Goal: Information Seeking & Learning: Learn about a topic

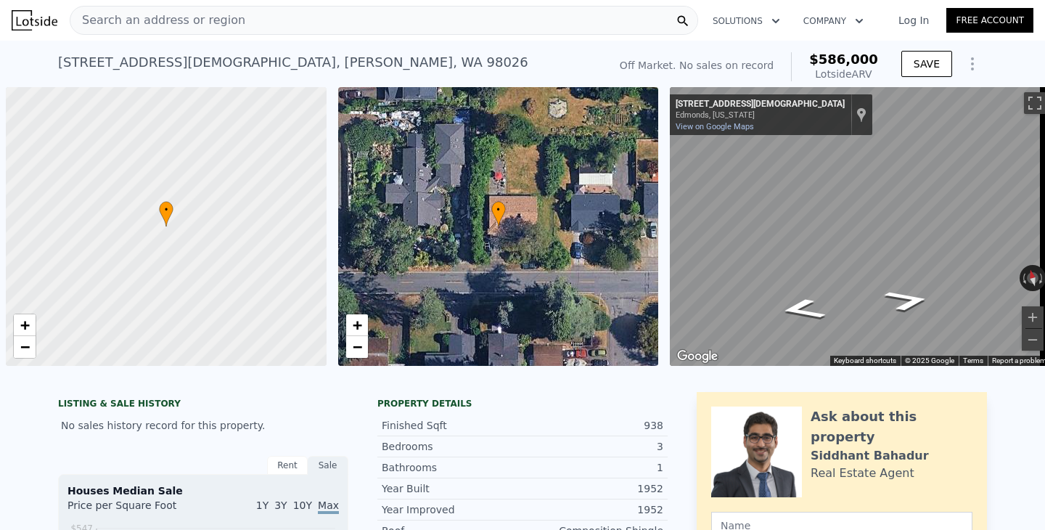
click at [241, 24] on div "Search an address or region" at bounding box center [384, 20] width 629 height 29
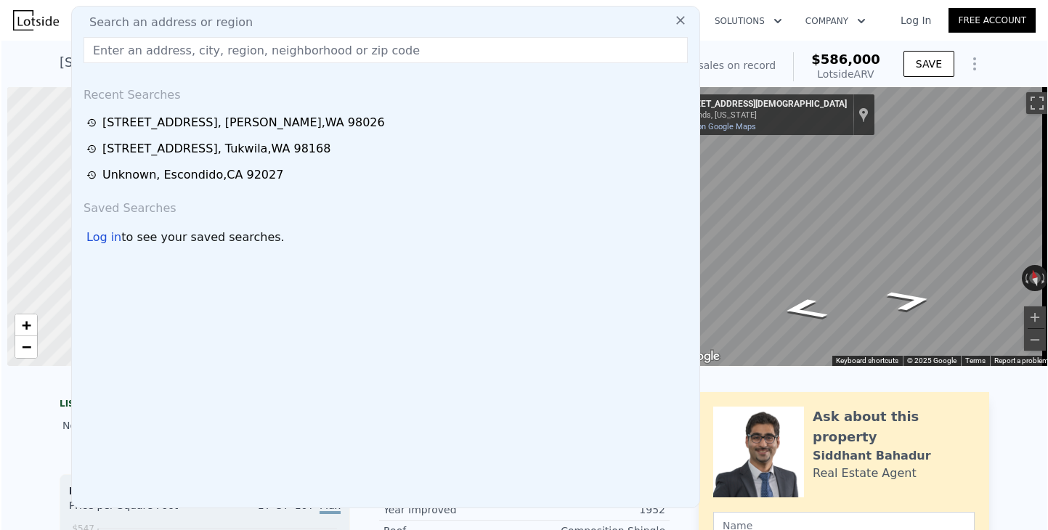
scroll to position [0, 6]
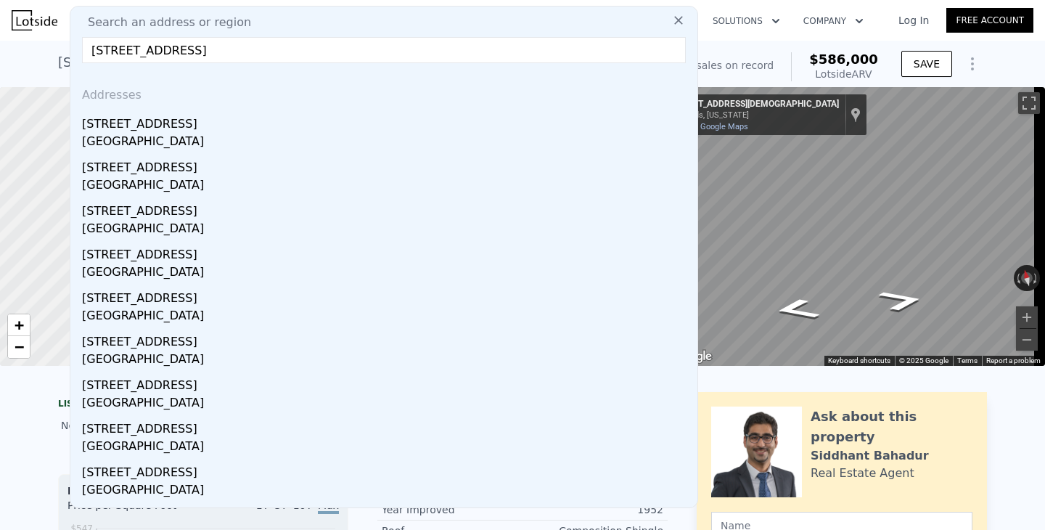
type input "[STREET_ADDRESS]"
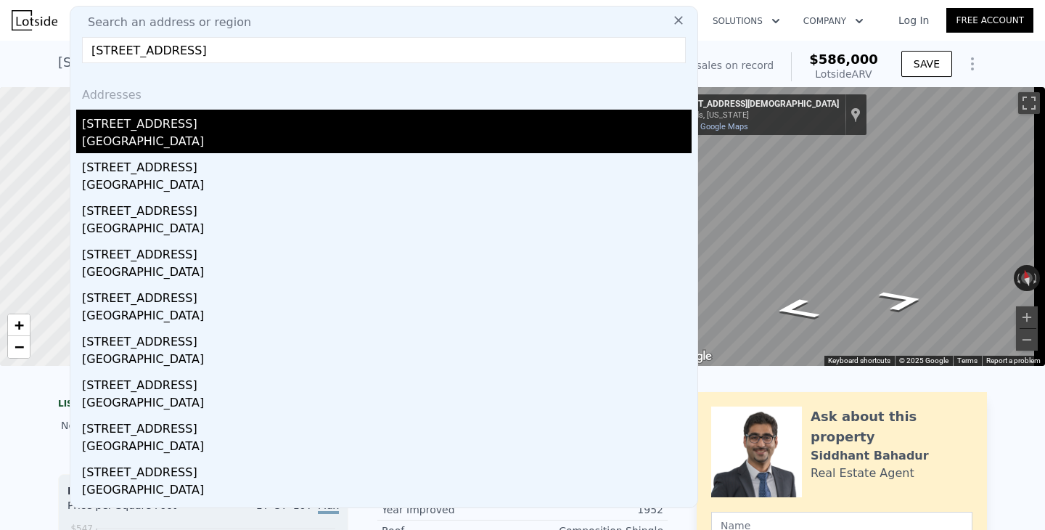
click at [116, 128] on div "[STREET_ADDRESS]" at bounding box center [387, 121] width 610 height 23
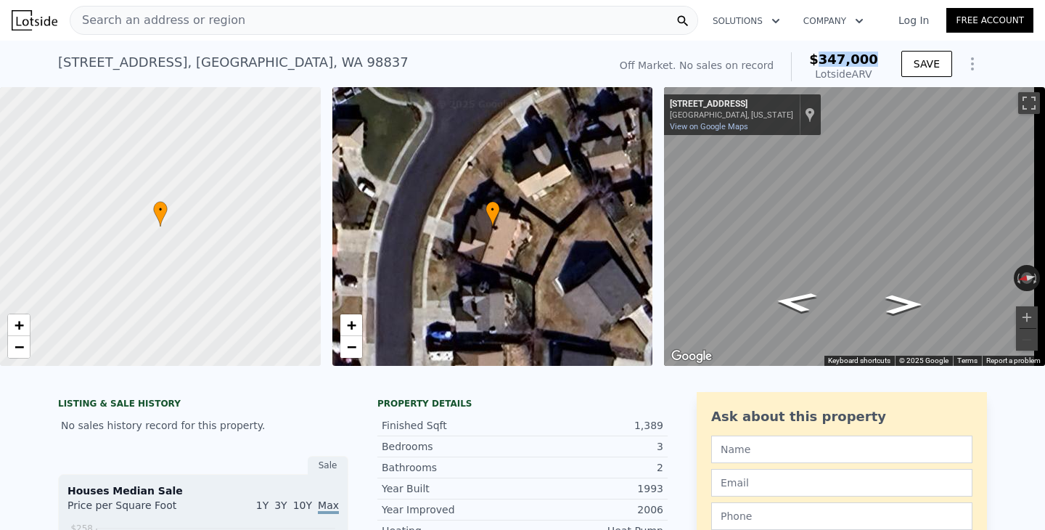
drag, startPoint x: 828, startPoint y: 57, endPoint x: 881, endPoint y: 52, distance: 53.2
click at [881, 52] on div "Off Market. No sales on record $347,000 Lotside ARV" at bounding box center [749, 66] width 270 height 41
copy span "347,000"
click at [161, 26] on span "Search an address or region" at bounding box center [157, 20] width 175 height 17
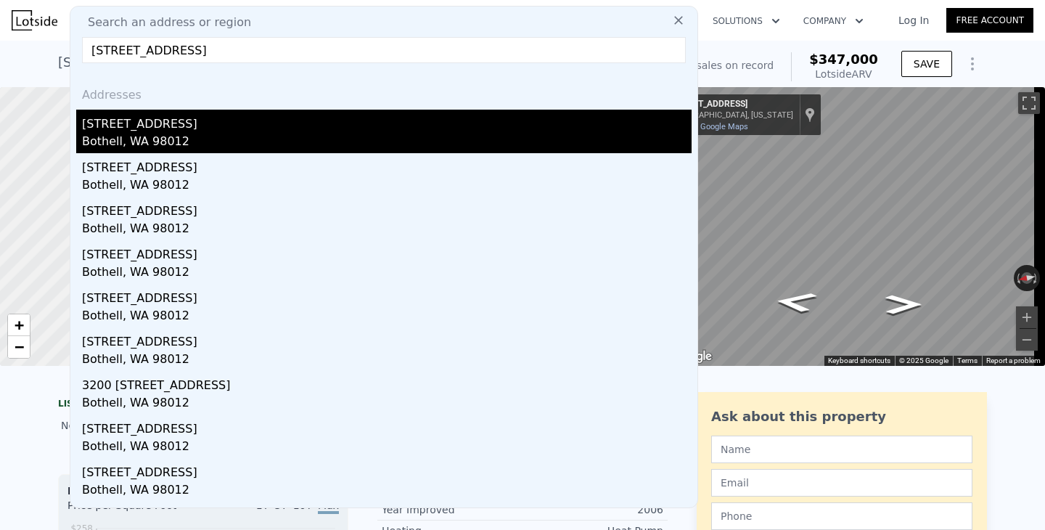
type input "[STREET_ADDRESS]"
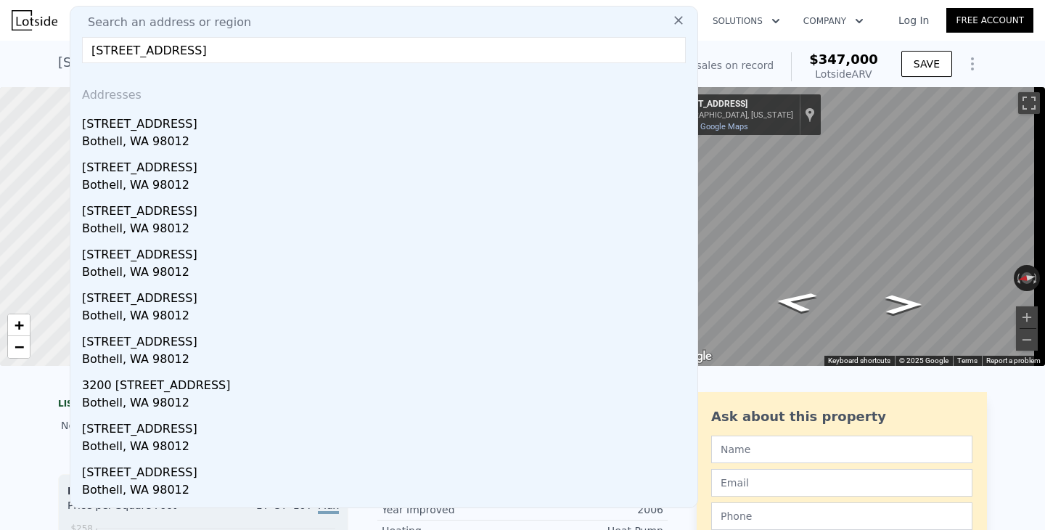
drag, startPoint x: 114, startPoint y: 146, endPoint x: 226, endPoint y: 110, distance: 117.3
click at [113, 146] on div "Bothell, WA 98012" at bounding box center [387, 143] width 610 height 20
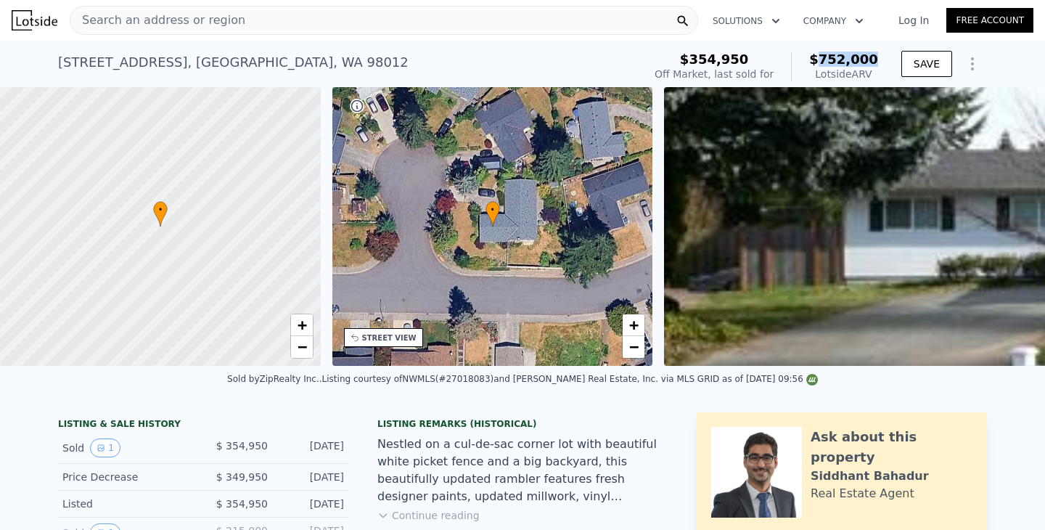
drag, startPoint x: 828, startPoint y: 55, endPoint x: 875, endPoint y: 54, distance: 47.2
click at [875, 54] on span "$752,000" at bounding box center [843, 59] width 69 height 15
copy span "752,000"
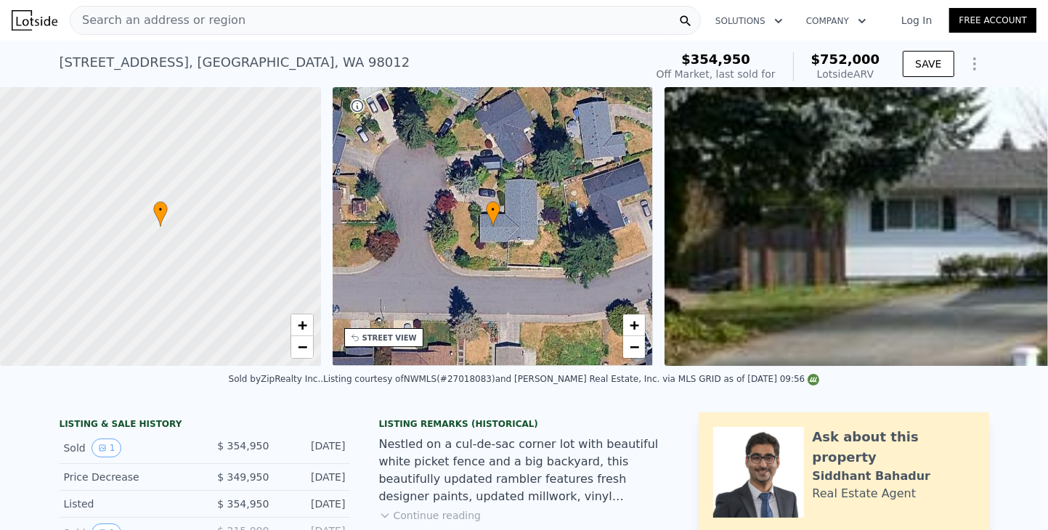
click at [144, 21] on span "Search an address or region" at bounding box center [157, 20] width 175 height 17
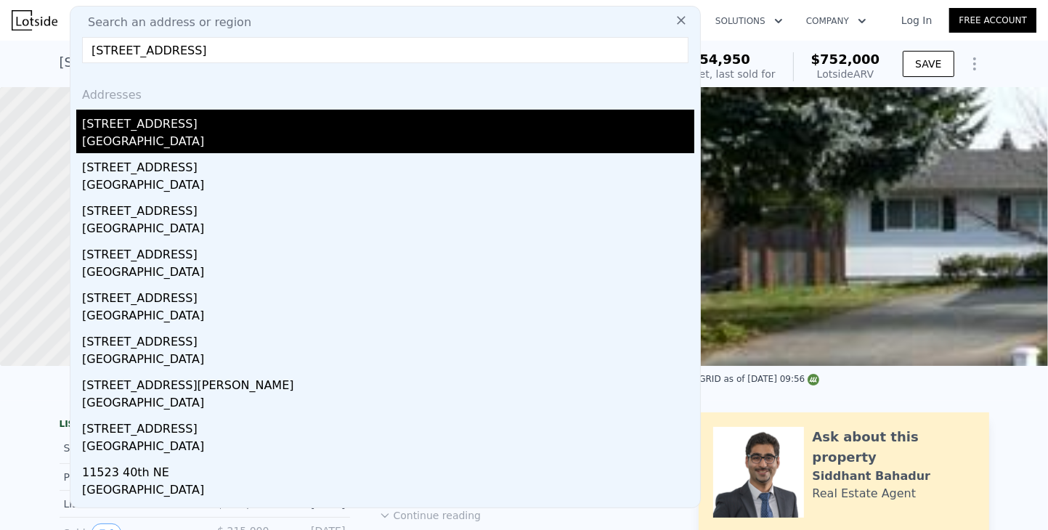
type input "[STREET_ADDRESS]"
click at [116, 126] on div "[STREET_ADDRESS]" at bounding box center [388, 121] width 612 height 23
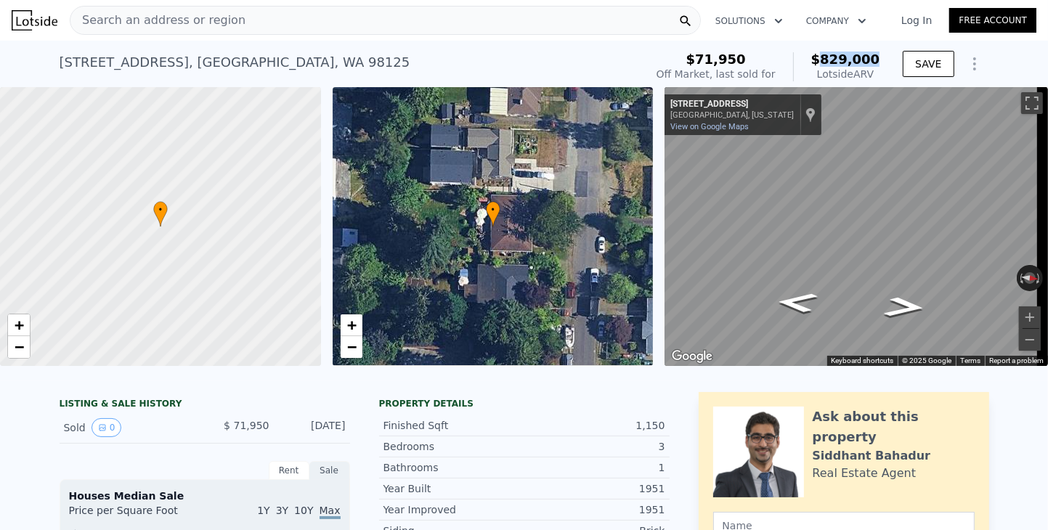
drag, startPoint x: 831, startPoint y: 57, endPoint x: 881, endPoint y: 57, distance: 50.1
click at [881, 57] on div "$71,950 Off Market, last sold for $829,000 Lotside ARV" at bounding box center [767, 66] width 235 height 41
copy span "829,000"
click at [147, 19] on span "Search an address or region" at bounding box center [157, 20] width 175 height 17
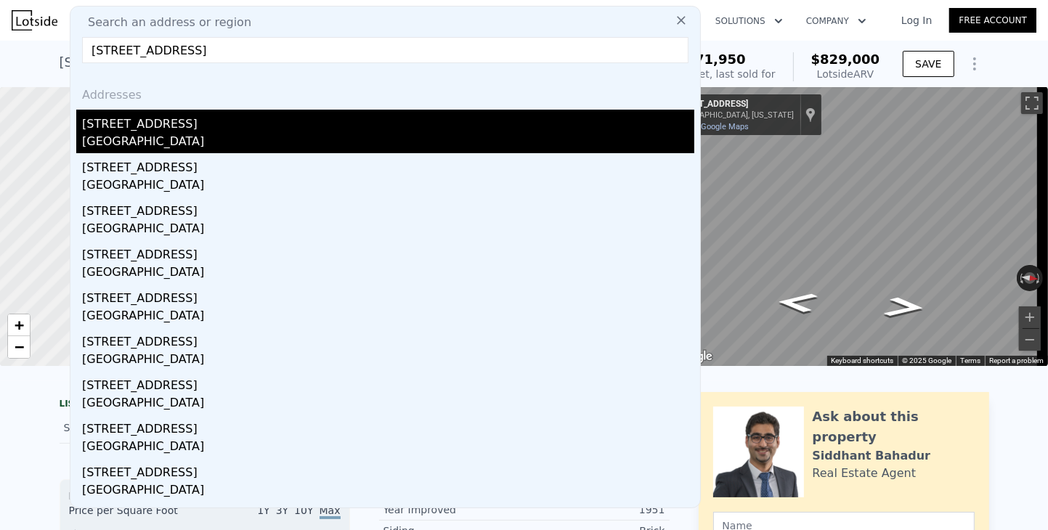
type input "[STREET_ADDRESS]"
click at [94, 136] on div "[GEOGRAPHIC_DATA]" at bounding box center [388, 143] width 612 height 20
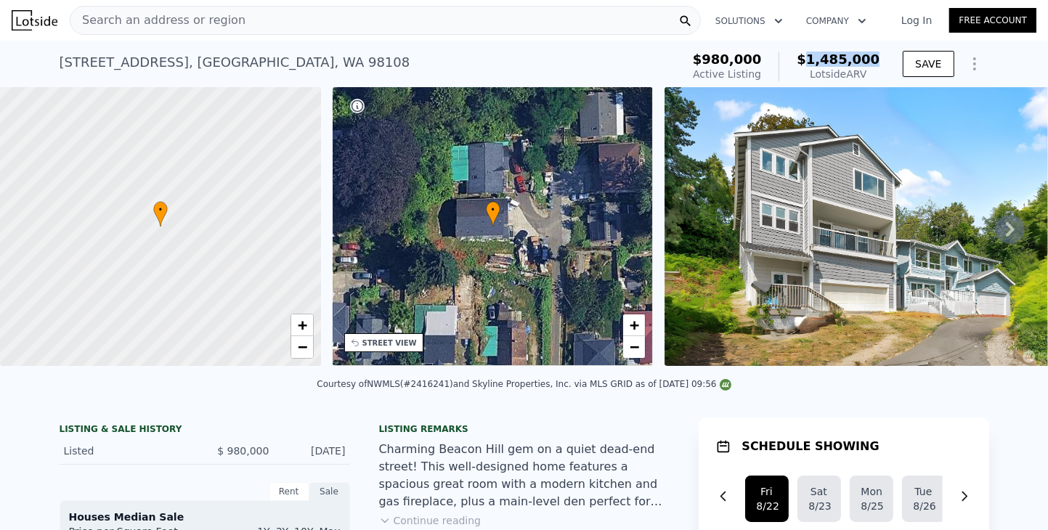
drag, startPoint x: 818, startPoint y: 51, endPoint x: 880, endPoint y: 60, distance: 62.4
click at [880, 60] on div "$980,000 Active Listing $1,485,000 Lotside ARV" at bounding box center [786, 66] width 198 height 41
copy span "1,485,000"
click at [149, 21] on span "Search an address or region" at bounding box center [157, 20] width 175 height 17
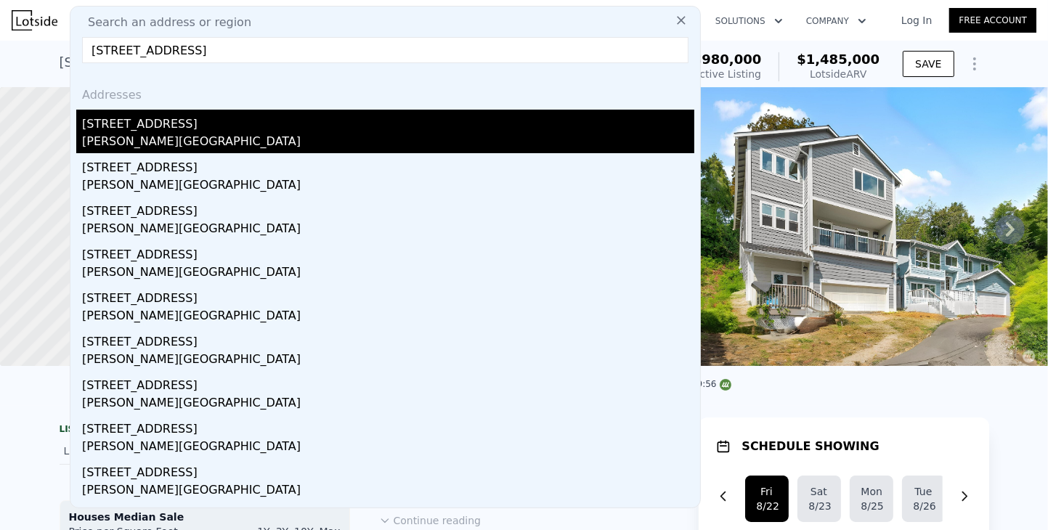
type input "[STREET_ADDRESS]"
click at [128, 136] on div "[PERSON_NAME][GEOGRAPHIC_DATA]" at bounding box center [388, 143] width 612 height 20
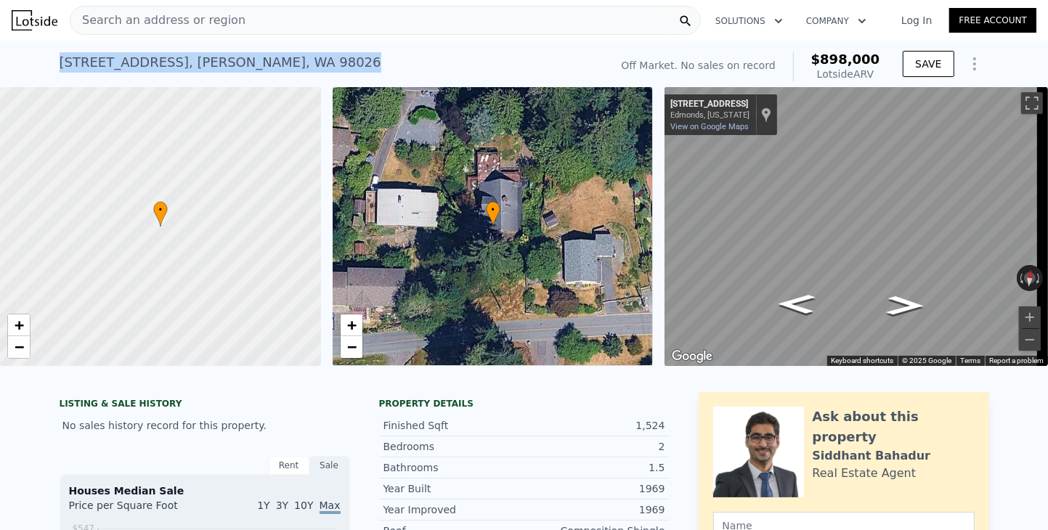
drag, startPoint x: 351, startPoint y: 63, endPoint x: 53, endPoint y: 55, distance: 298.5
click at [60, 55] on div "[STREET_ADDRESS][PERSON_NAME] No sales on record (~ARV $898k )" at bounding box center [332, 66] width 544 height 41
copy div "[STREET_ADDRESS]"
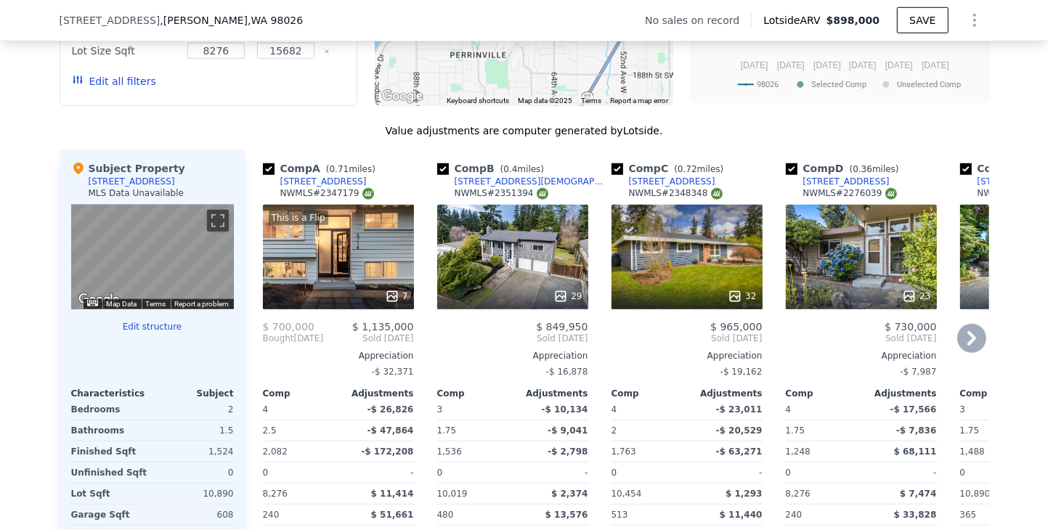
scroll to position [1519, 0]
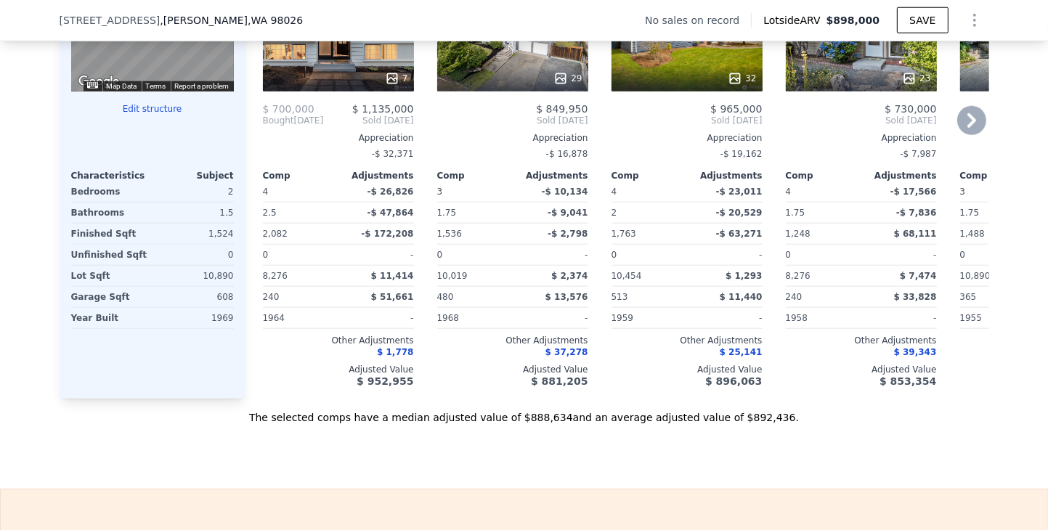
click at [968, 128] on icon at bounding box center [971, 120] width 9 height 15
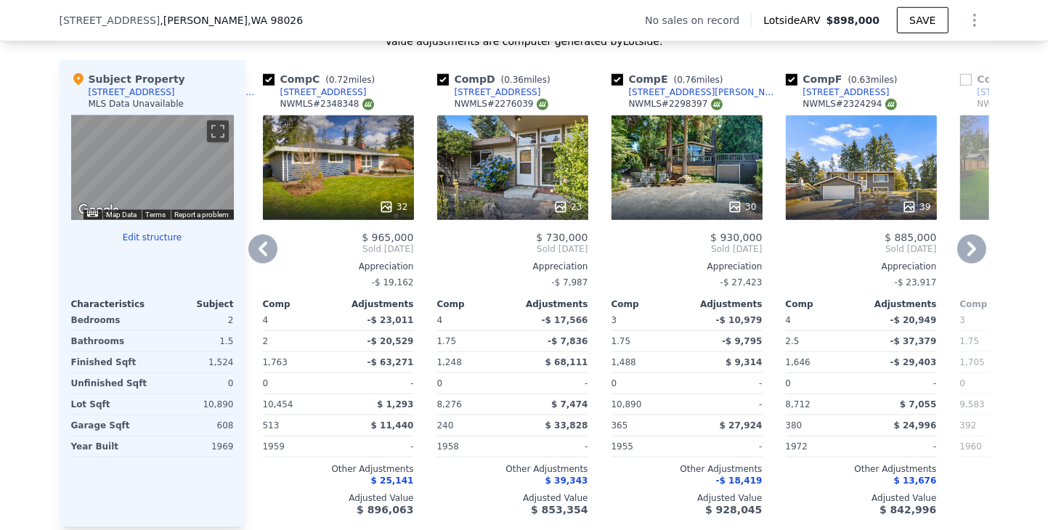
scroll to position [1379, 0]
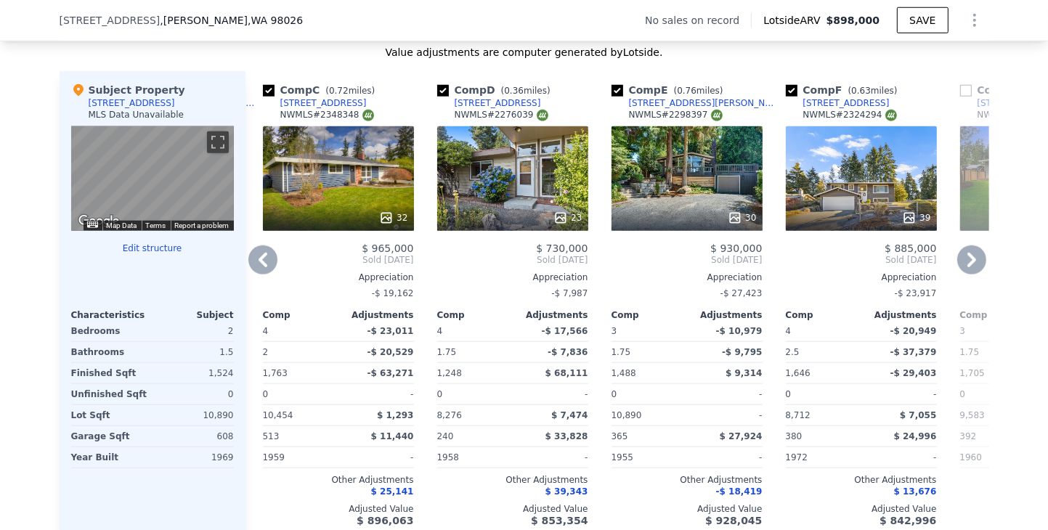
click at [964, 271] on icon at bounding box center [971, 259] width 29 height 29
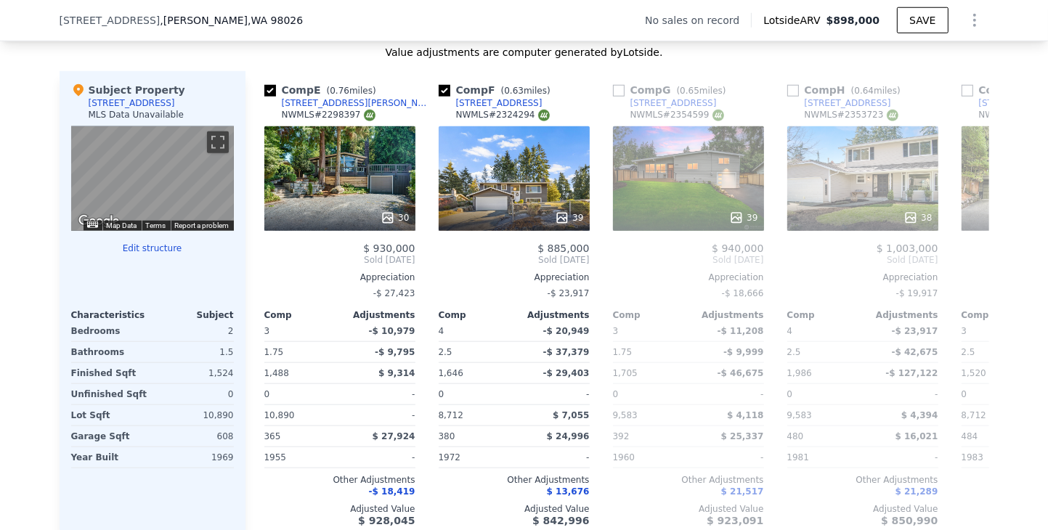
scroll to position [0, 697]
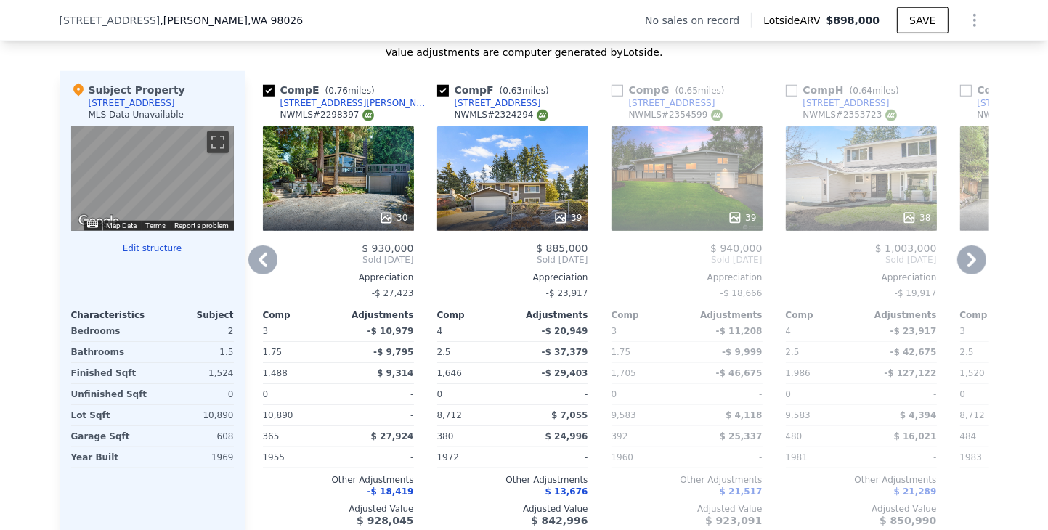
click at [964, 271] on icon at bounding box center [971, 259] width 29 height 29
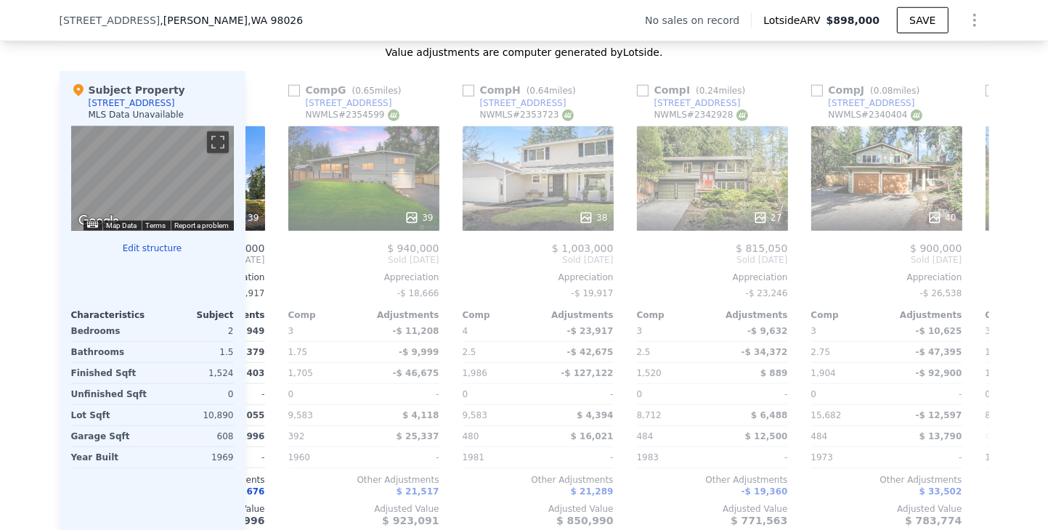
scroll to position [0, 1045]
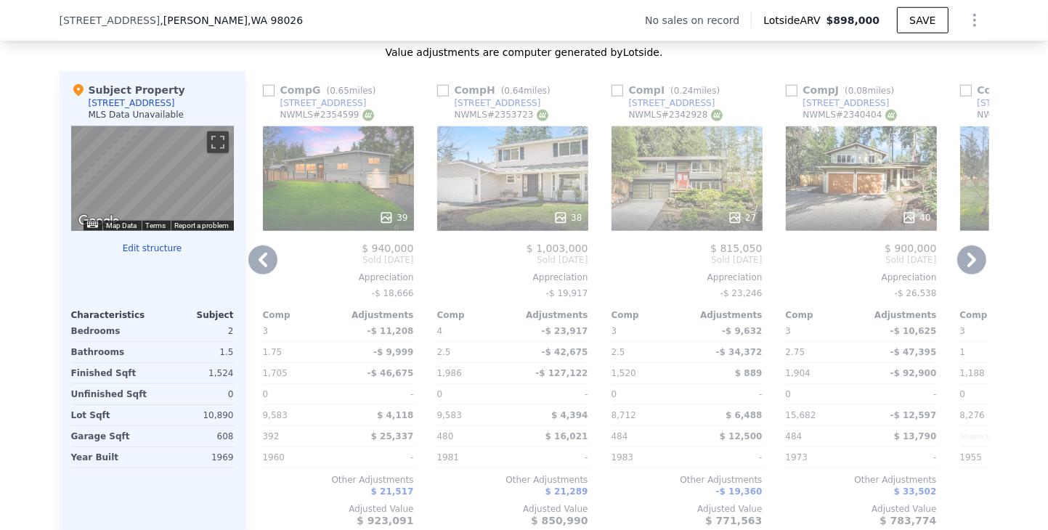
click at [967, 267] on icon at bounding box center [971, 260] width 9 height 15
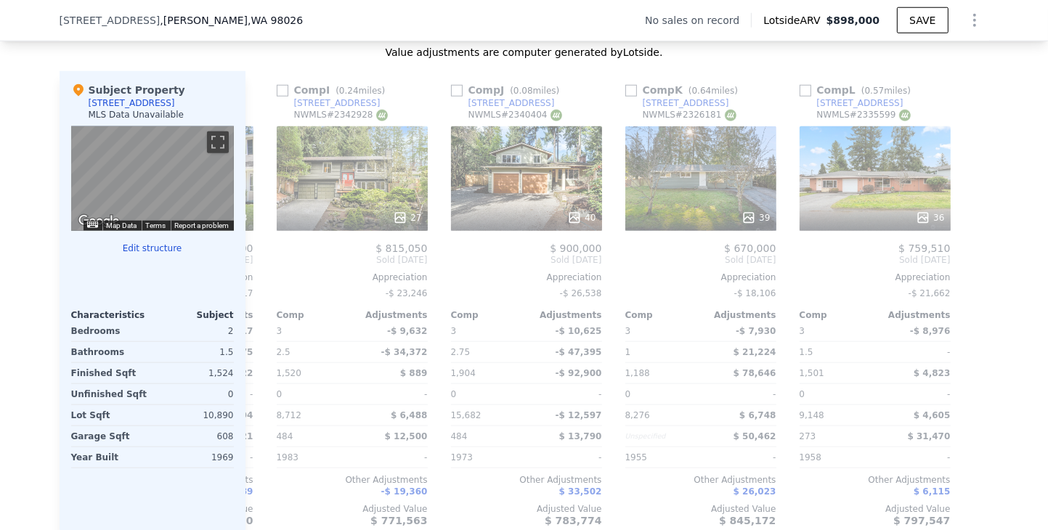
scroll to position [0, 1382]
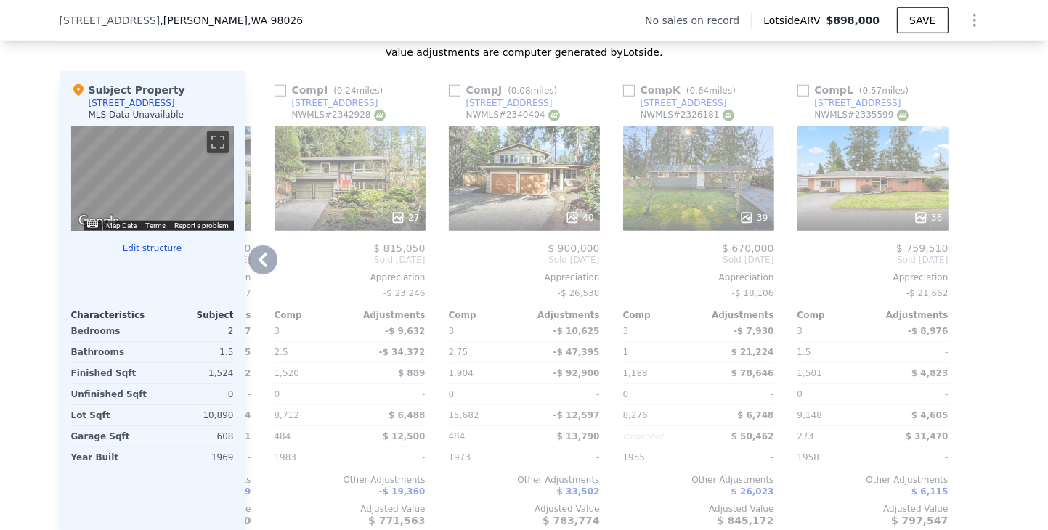
click at [258, 267] on icon at bounding box center [262, 260] width 9 height 15
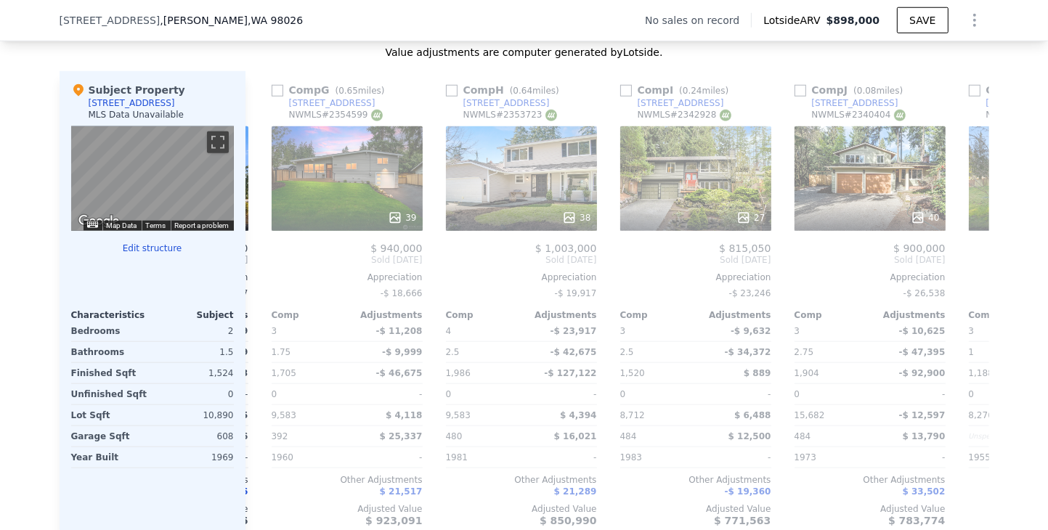
scroll to position [0, 1034]
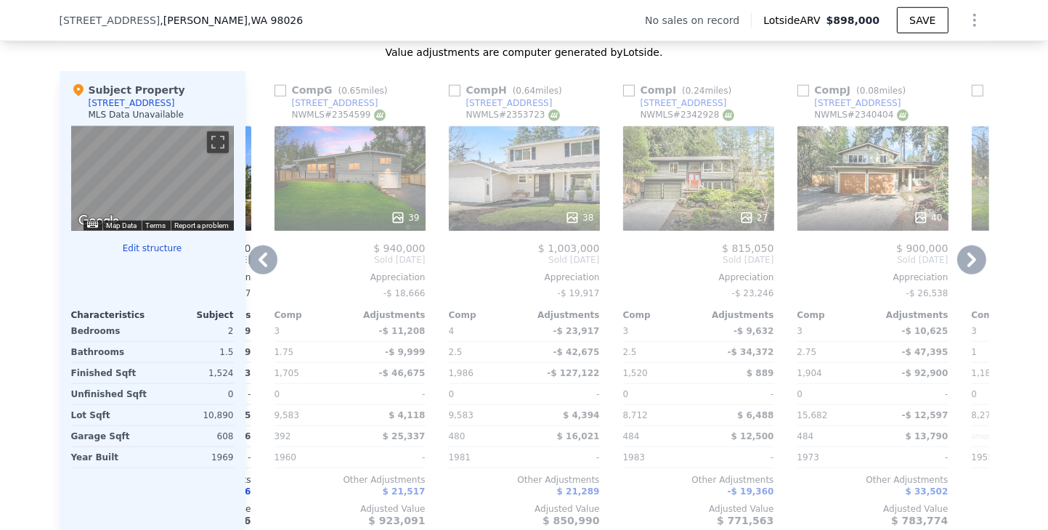
click at [258, 267] on icon at bounding box center [262, 260] width 9 height 15
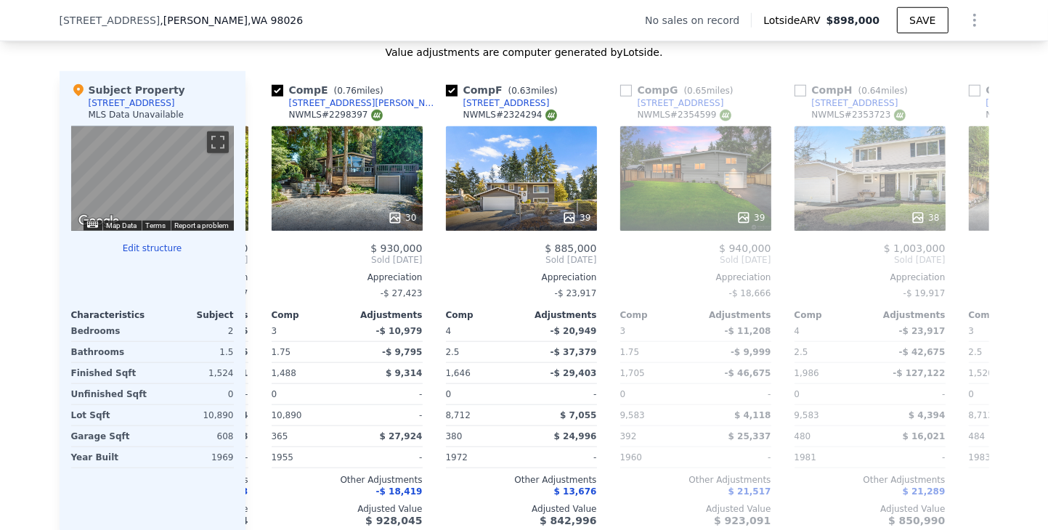
scroll to position [0, 685]
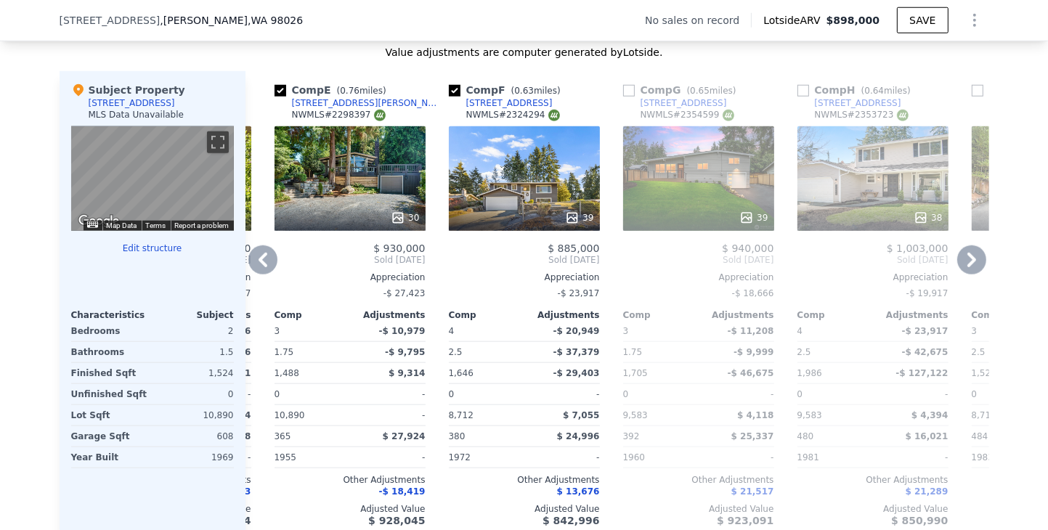
click at [258, 266] on icon at bounding box center [262, 260] width 9 height 15
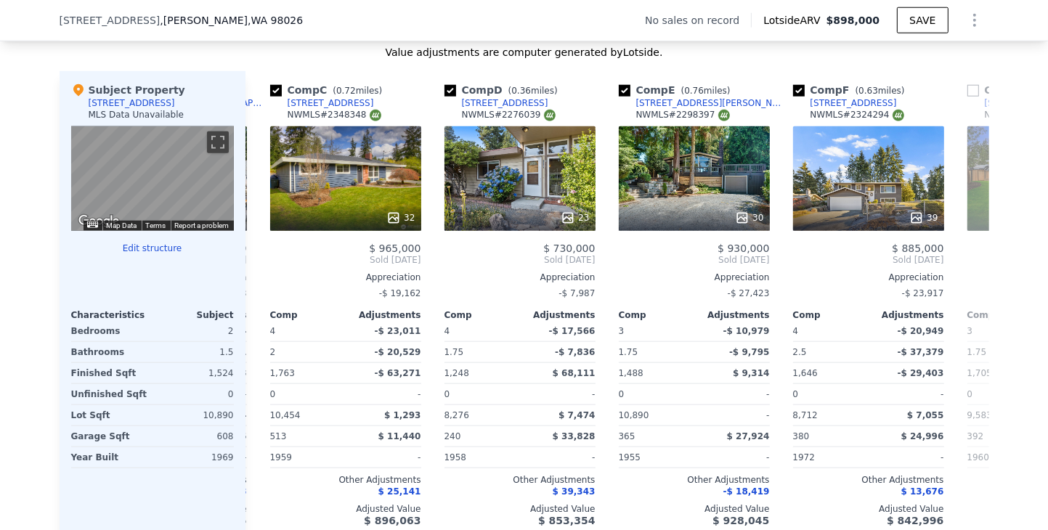
scroll to position [0, 337]
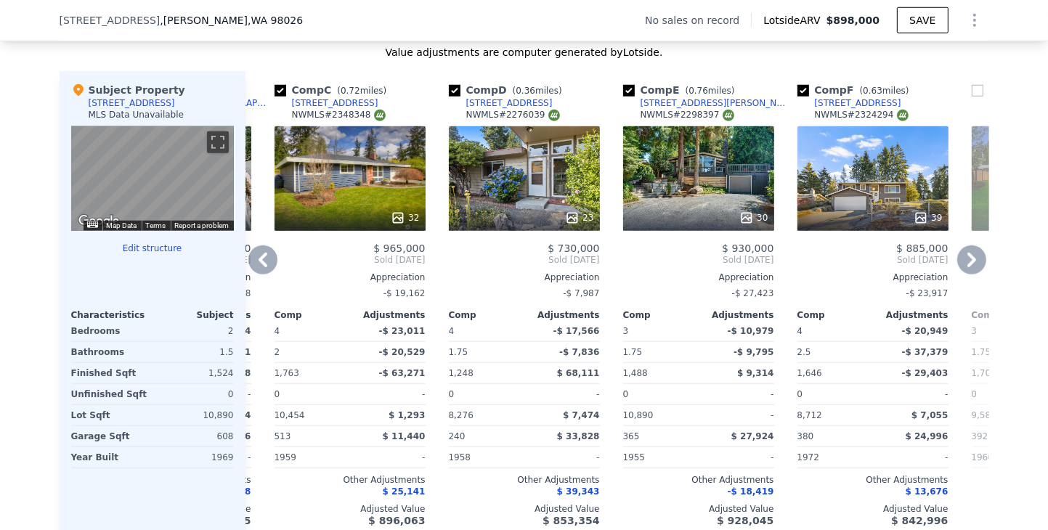
click at [258, 265] on icon at bounding box center [262, 260] width 9 height 15
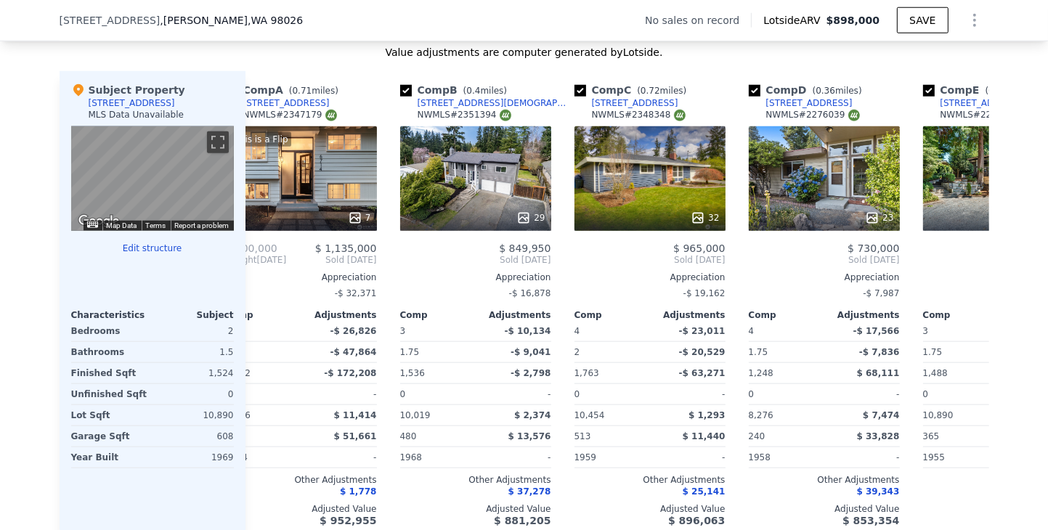
scroll to position [0, 0]
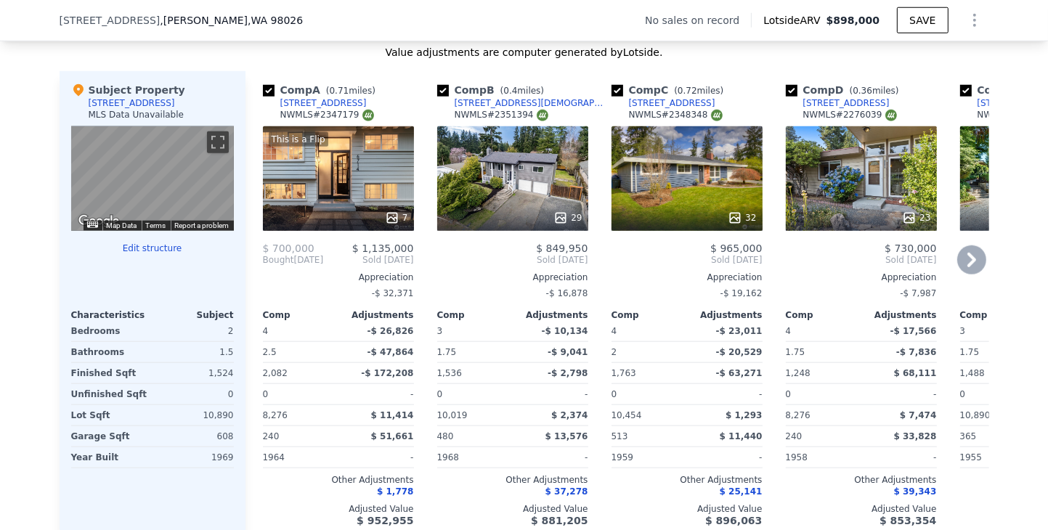
click at [967, 266] on icon at bounding box center [971, 260] width 9 height 15
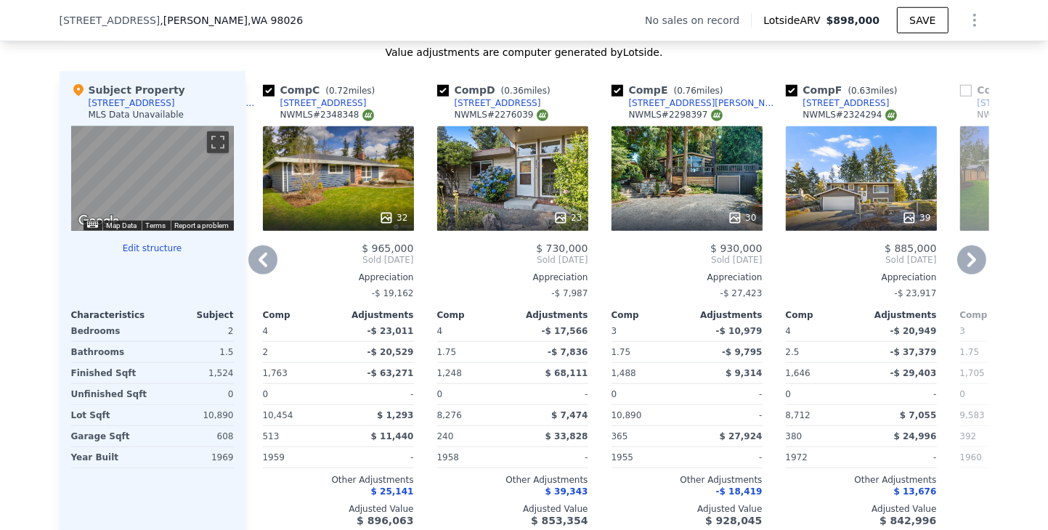
click at [967, 267] on icon at bounding box center [971, 260] width 9 height 15
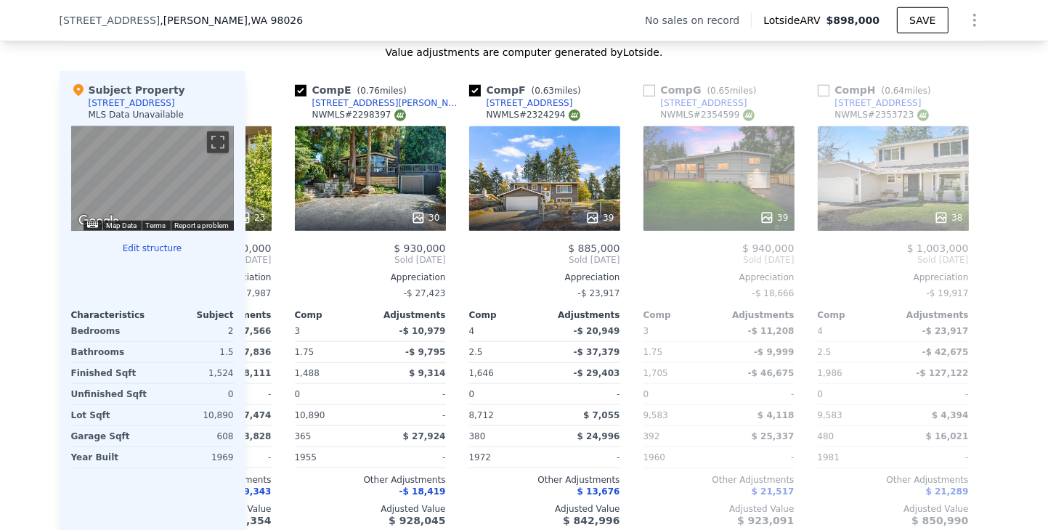
scroll to position [0, 697]
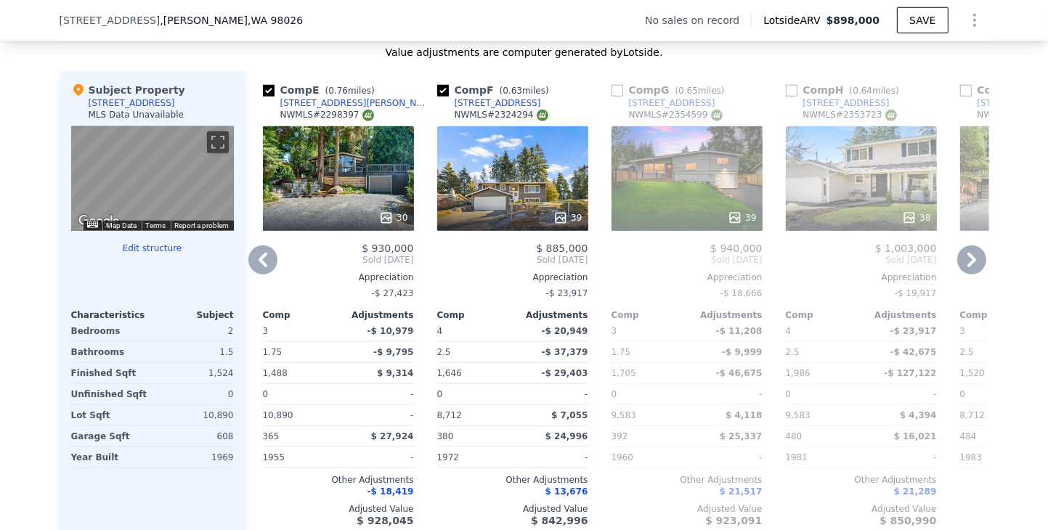
click at [967, 267] on icon at bounding box center [971, 260] width 9 height 15
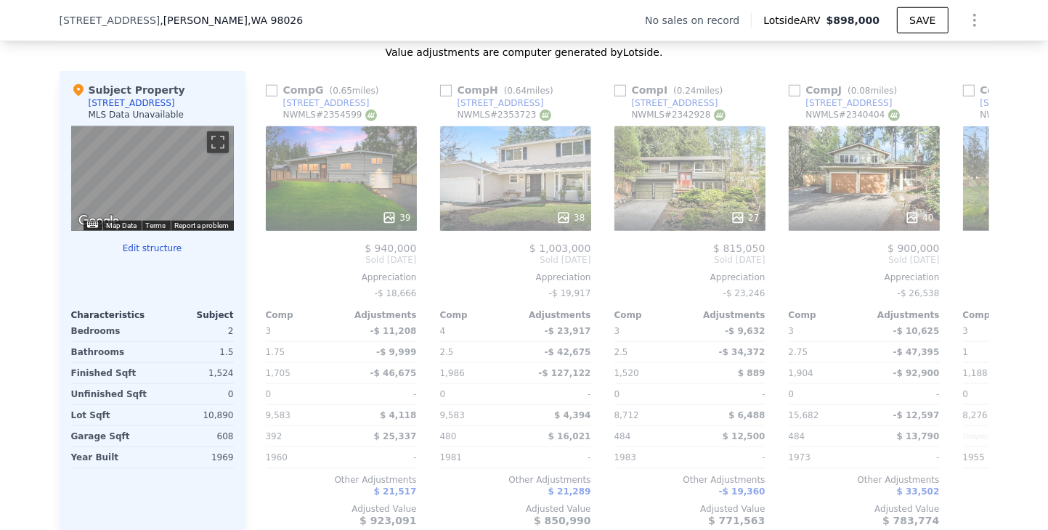
scroll to position [0, 1045]
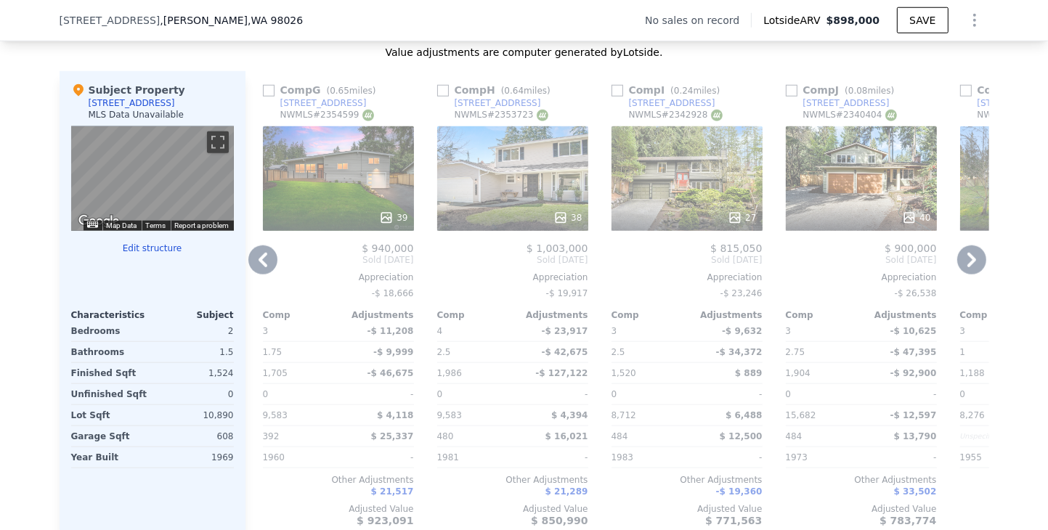
click at [963, 259] on icon at bounding box center [971, 259] width 29 height 29
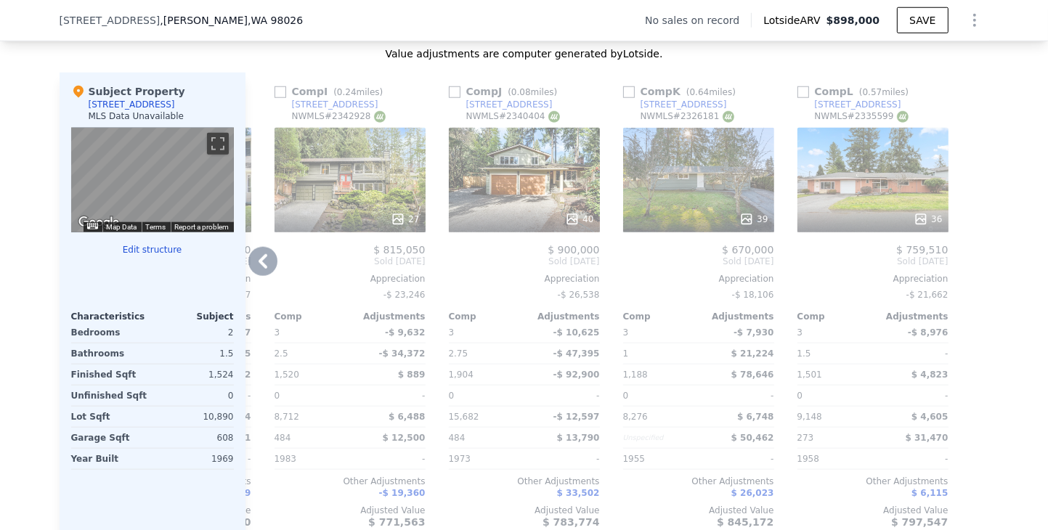
scroll to position [1379, 0]
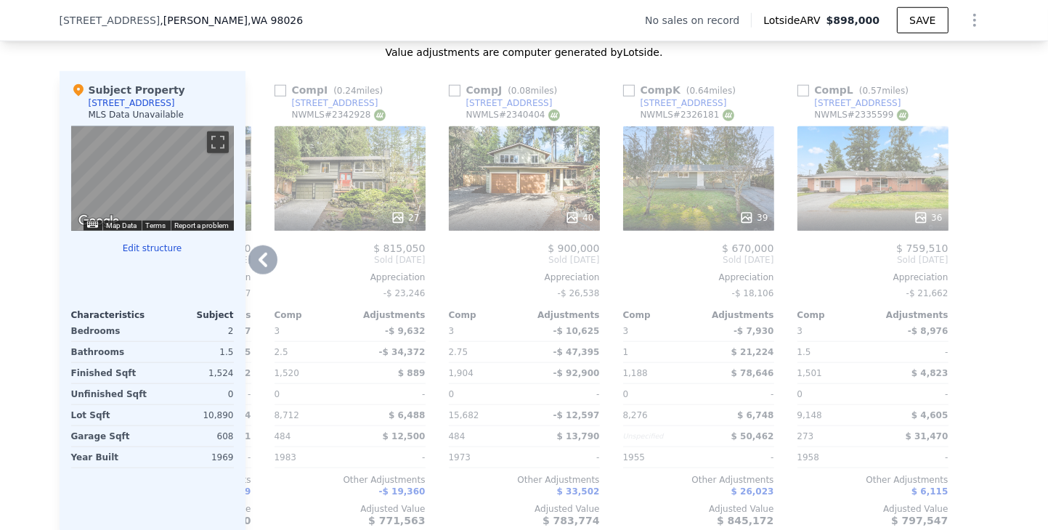
click at [650, 109] on div "[STREET_ADDRESS]" at bounding box center [683, 103] width 86 height 12
click at [835, 109] on div "[STREET_ADDRESS]" at bounding box center [858, 103] width 86 height 12
click at [258, 267] on icon at bounding box center [262, 260] width 9 height 15
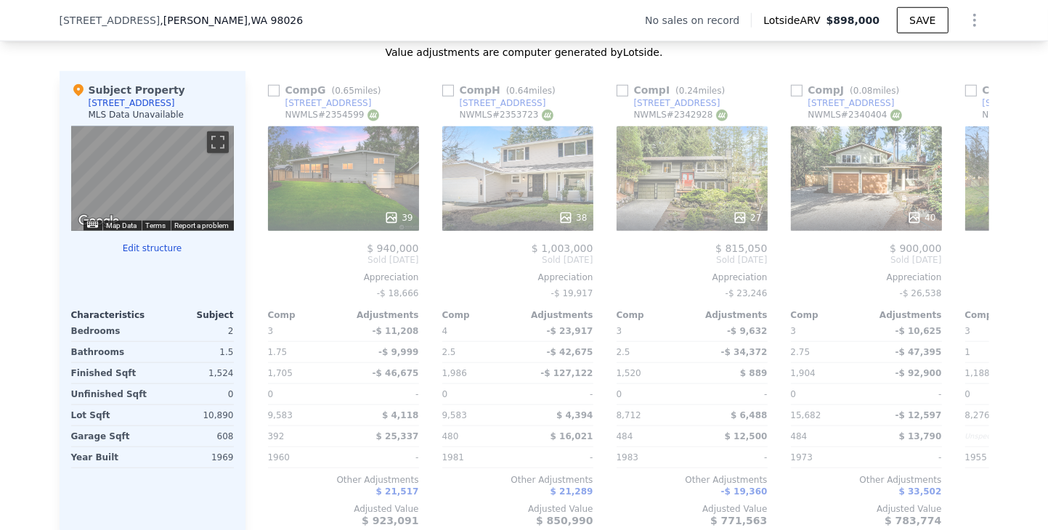
scroll to position [0, 1034]
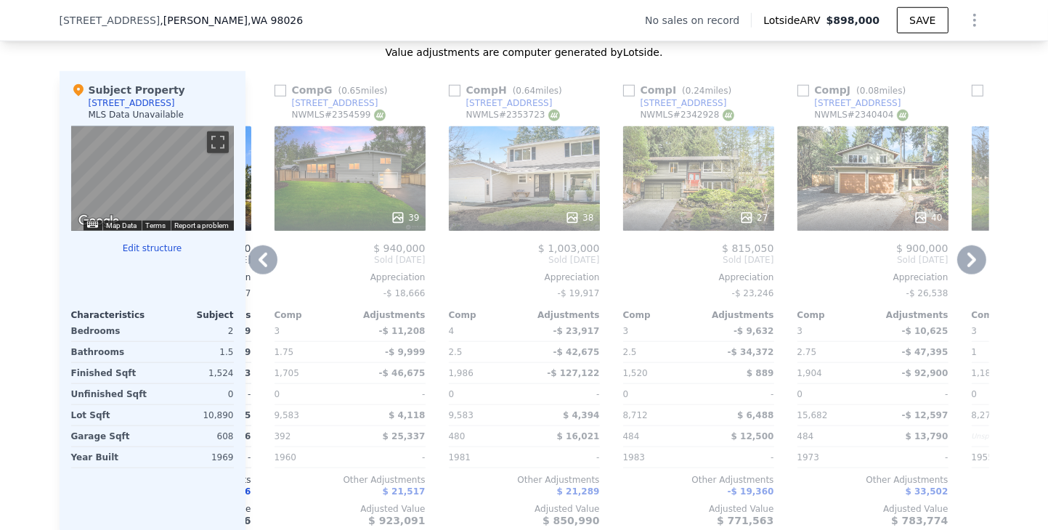
click at [258, 267] on icon at bounding box center [262, 260] width 9 height 15
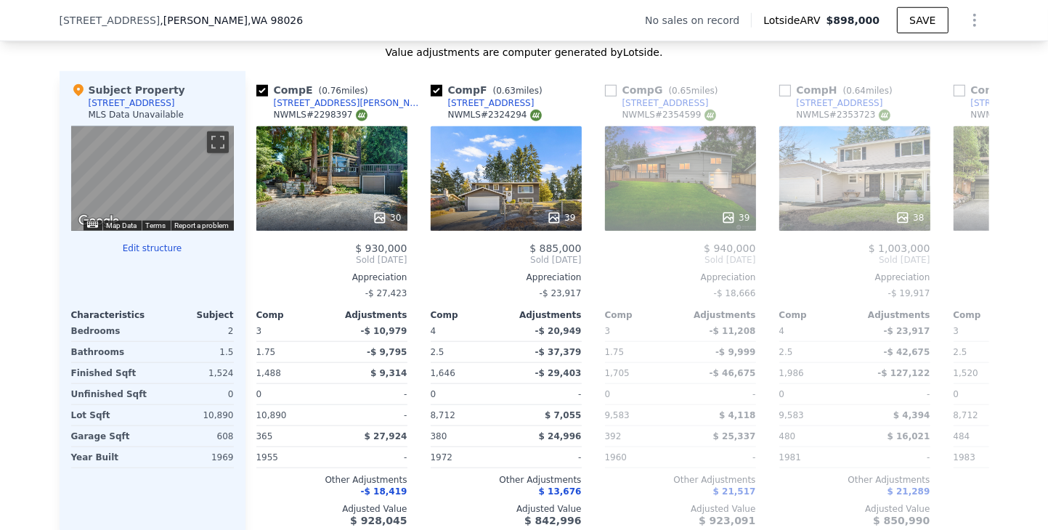
scroll to position [0, 685]
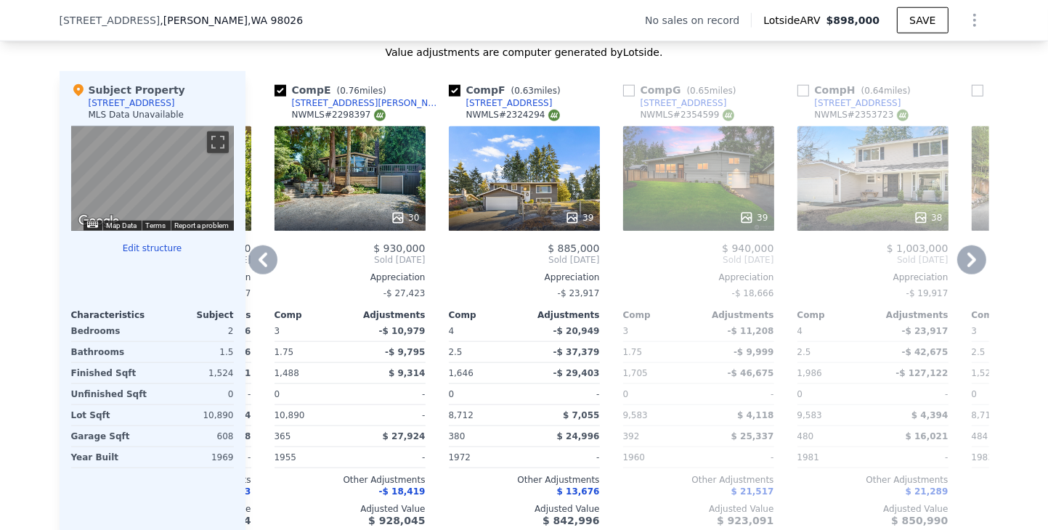
click at [258, 267] on icon at bounding box center [262, 260] width 9 height 15
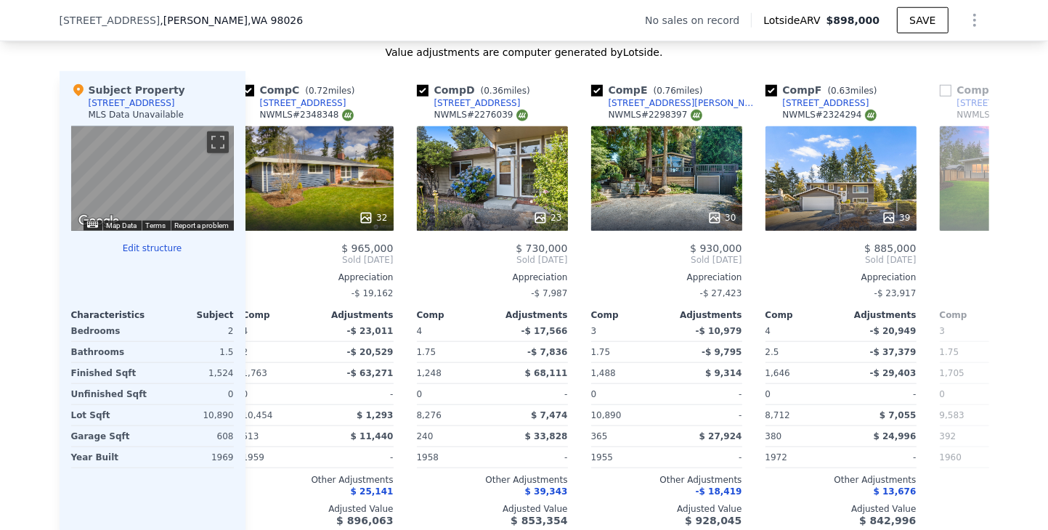
scroll to position [0, 337]
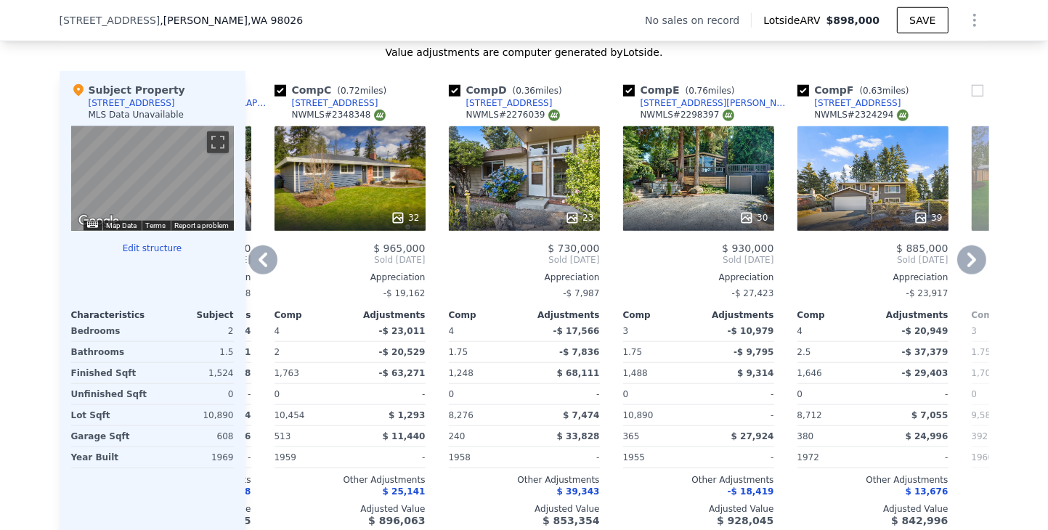
click at [258, 267] on icon at bounding box center [262, 260] width 9 height 15
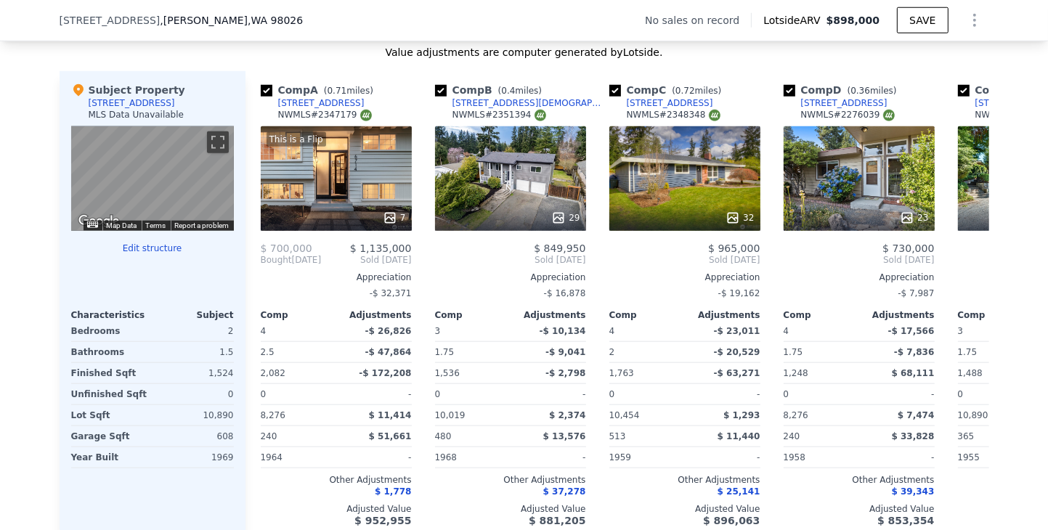
scroll to position [0, 0]
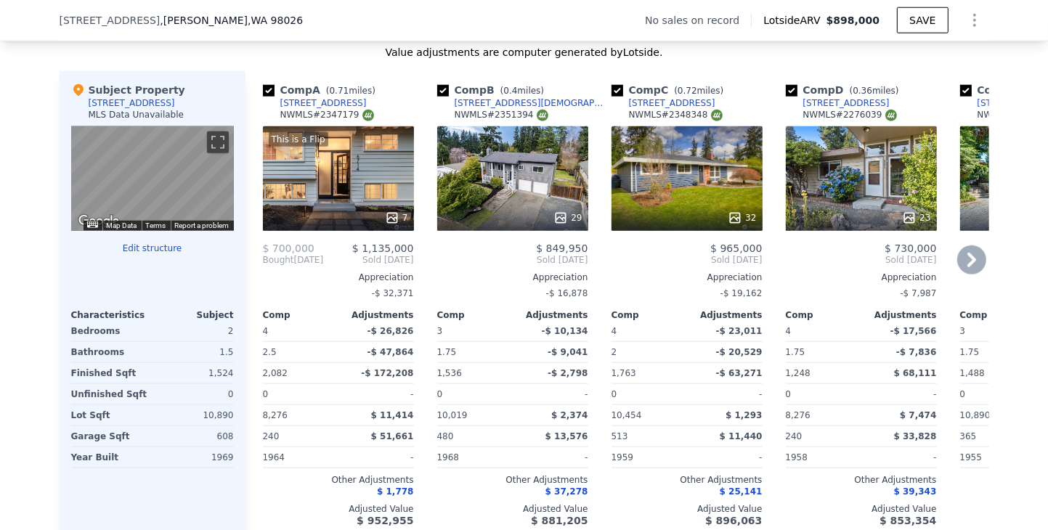
click at [971, 267] on icon at bounding box center [971, 259] width 29 height 29
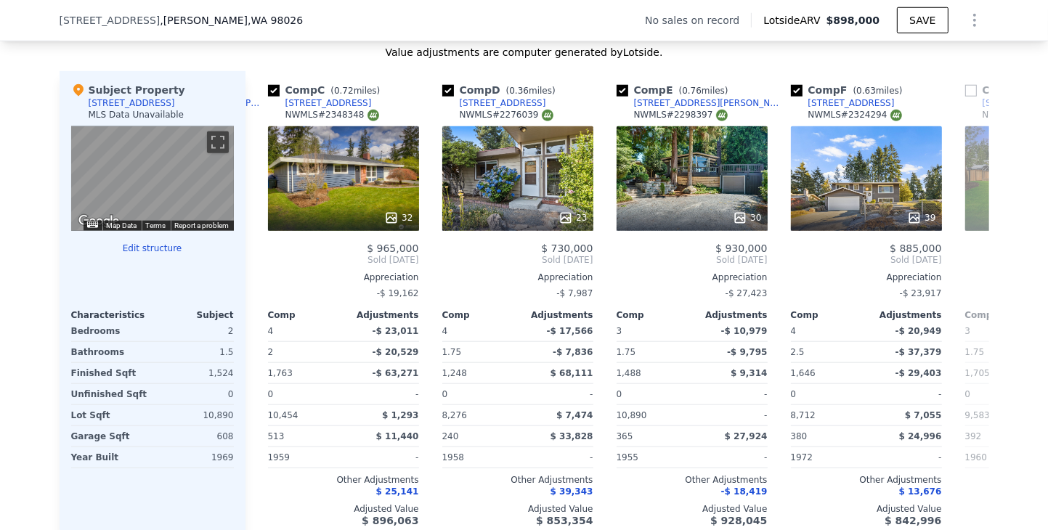
scroll to position [0, 348]
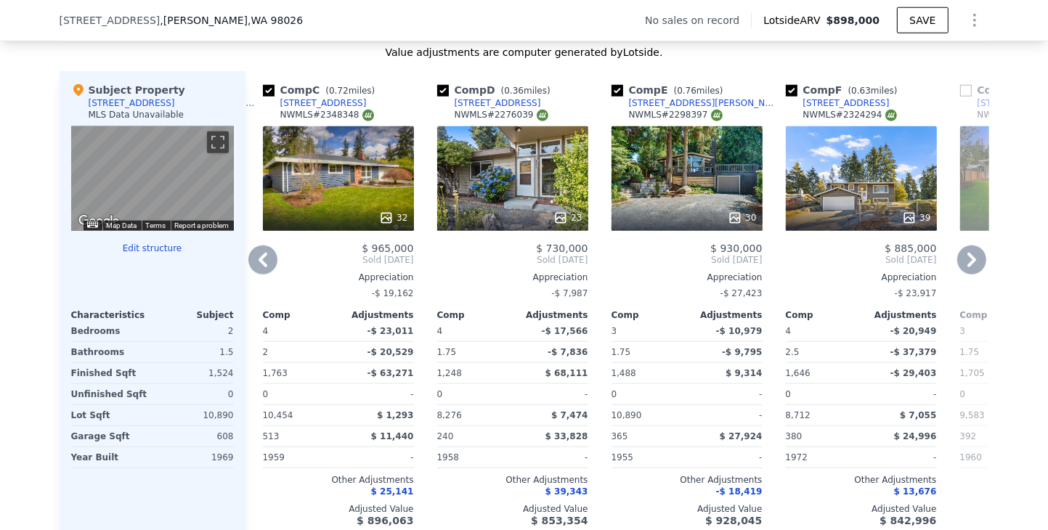
click at [971, 267] on icon at bounding box center [971, 259] width 29 height 29
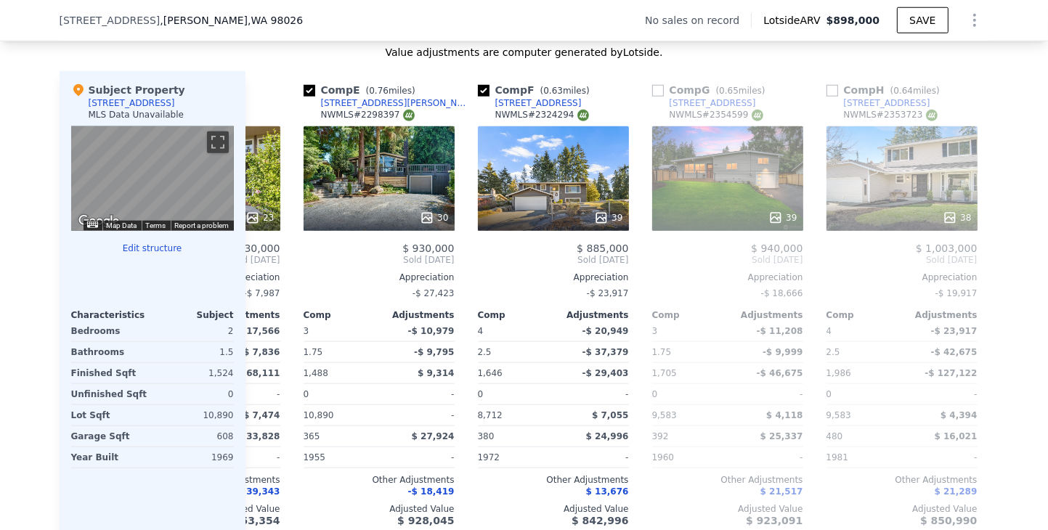
scroll to position [0, 697]
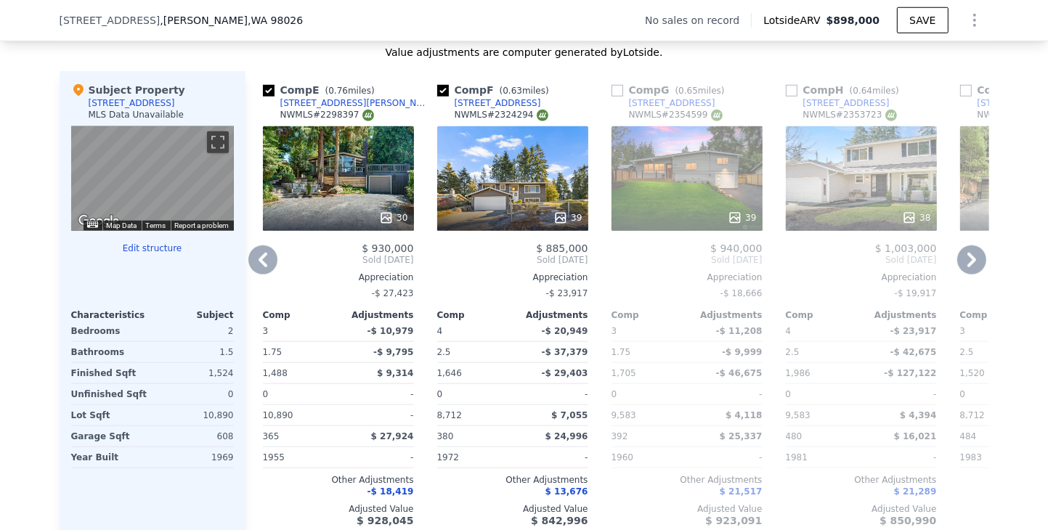
click at [971, 267] on icon at bounding box center [971, 259] width 29 height 29
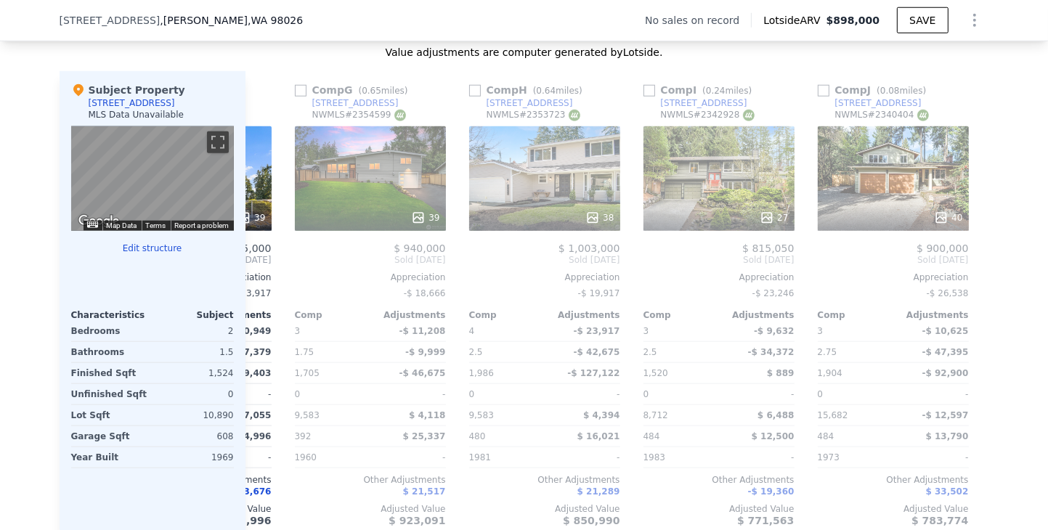
scroll to position [0, 1045]
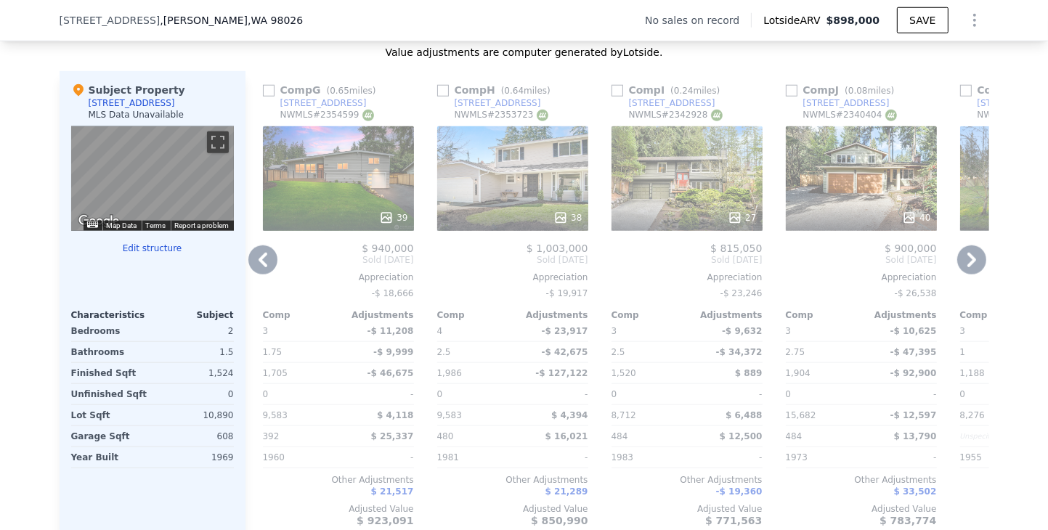
click at [971, 267] on icon at bounding box center [971, 259] width 29 height 29
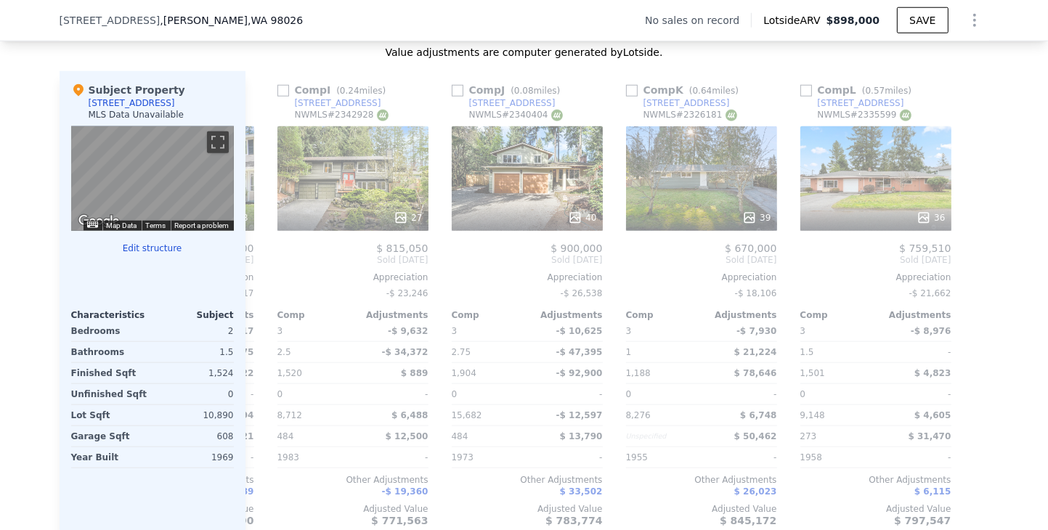
scroll to position [0, 1382]
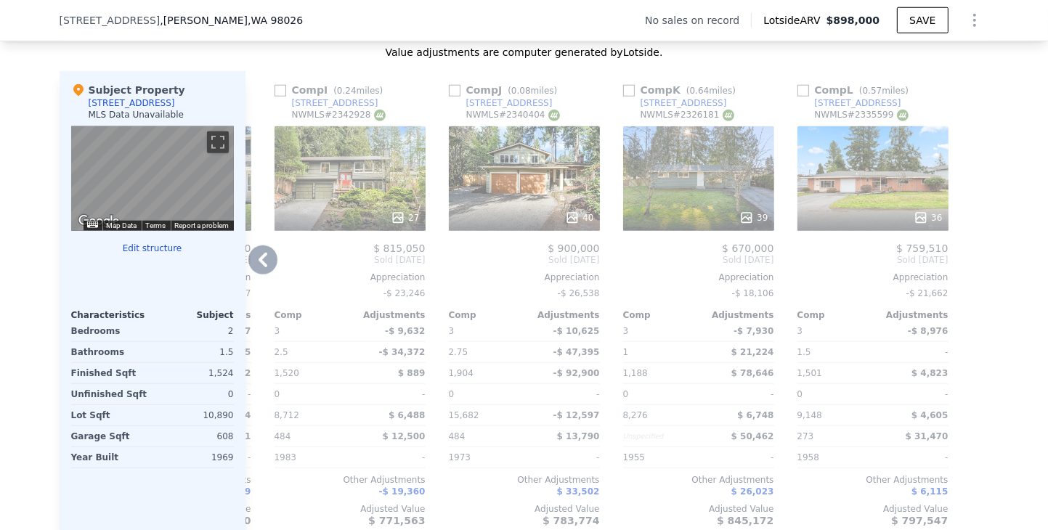
click at [324, 109] on div "[STREET_ADDRESS]" at bounding box center [335, 103] width 86 height 12
click at [252, 274] on icon at bounding box center [262, 259] width 29 height 29
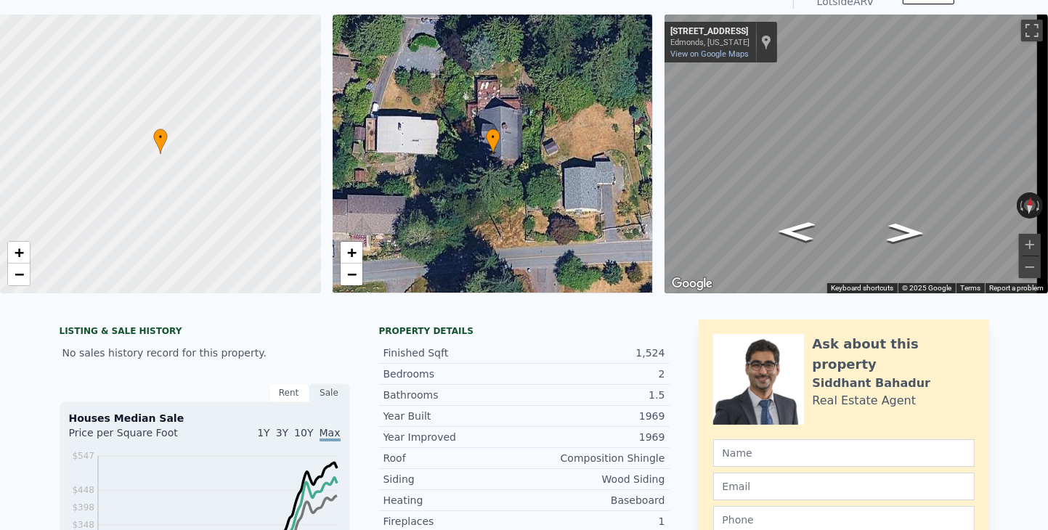
scroll to position [5, 0]
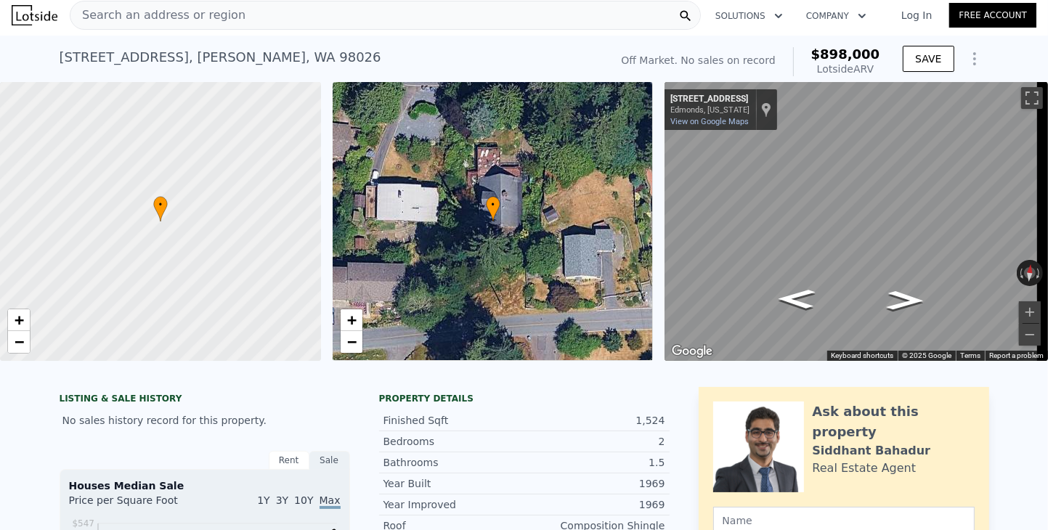
click at [189, 12] on span "Search an address or region" at bounding box center [157, 15] width 175 height 17
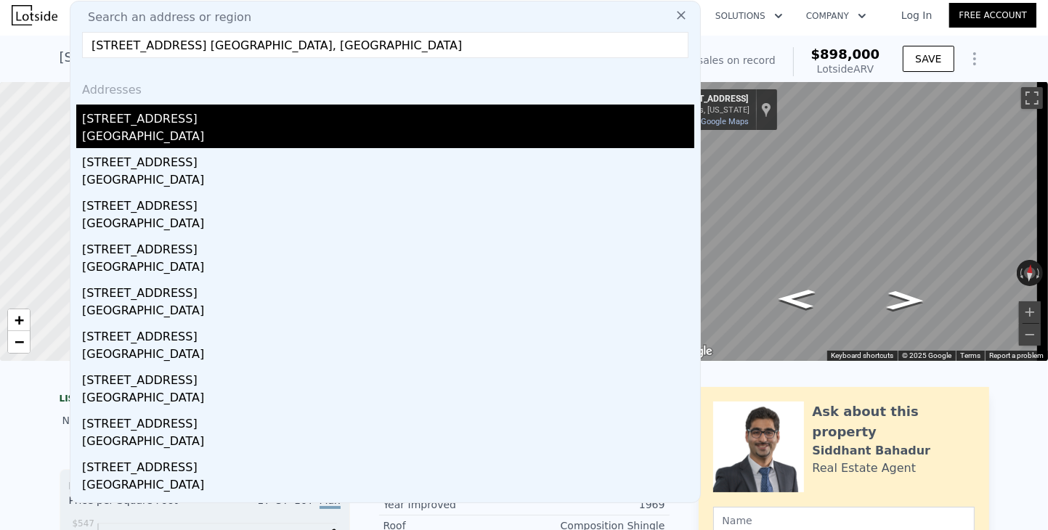
type input "[STREET_ADDRESS] [GEOGRAPHIC_DATA], [GEOGRAPHIC_DATA]"
click at [91, 125] on div "[STREET_ADDRESS]" at bounding box center [388, 116] width 612 height 23
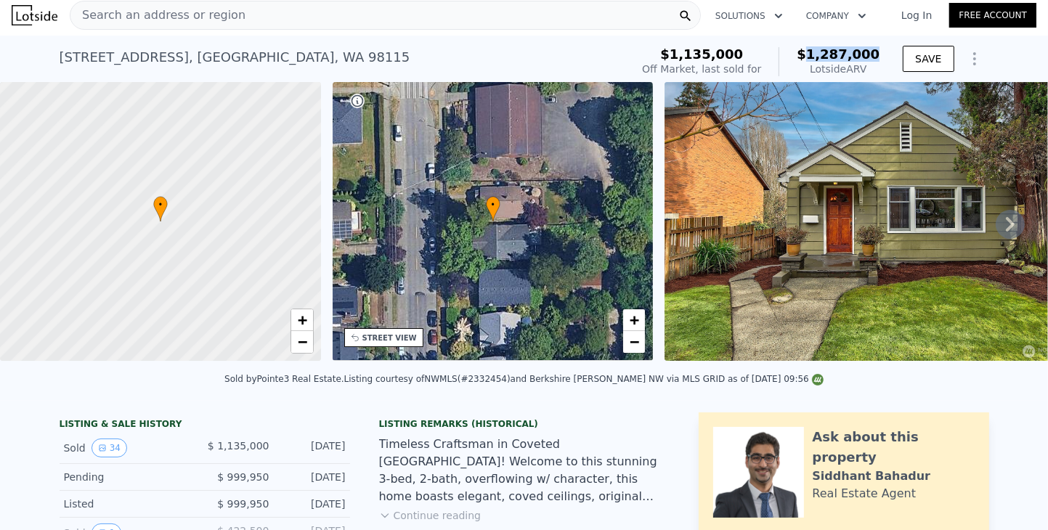
drag, startPoint x: 819, startPoint y: 52, endPoint x: 886, endPoint y: 54, distance: 66.8
click at [886, 54] on div "$1,135,000 Off Market, last sold for $1,287,000 Lotside ARV SAVE" at bounding box center [812, 61] width 352 height 41
copy span "1,287,000"
click at [197, 9] on span "Search an address or region" at bounding box center [157, 15] width 175 height 17
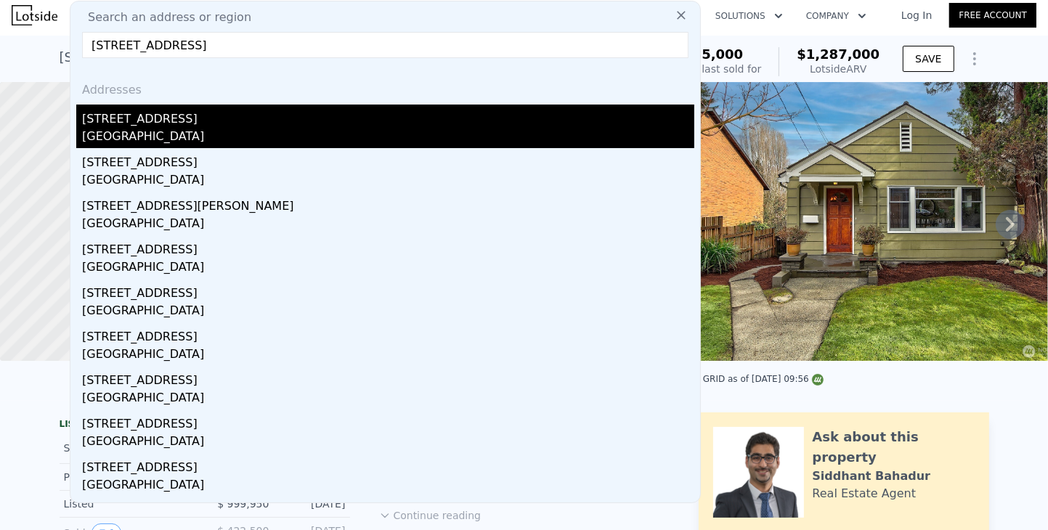
type input "[STREET_ADDRESS]"
click at [123, 123] on div "[STREET_ADDRESS]" at bounding box center [388, 116] width 612 height 23
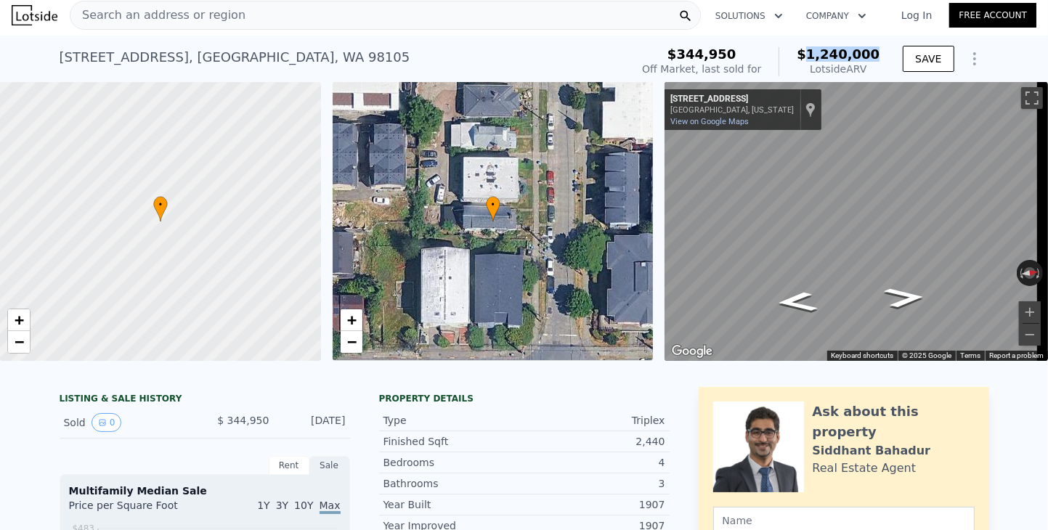
drag, startPoint x: 822, startPoint y: 52, endPoint x: 878, endPoint y: 47, distance: 56.9
click at [878, 47] on div "$344,950 Off Market, last sold for $1,240,000 Lotside ARV" at bounding box center [760, 61] width 249 height 41
copy span "1,240,000"
click at [175, 15] on span "Search an address or region" at bounding box center [157, 15] width 175 height 17
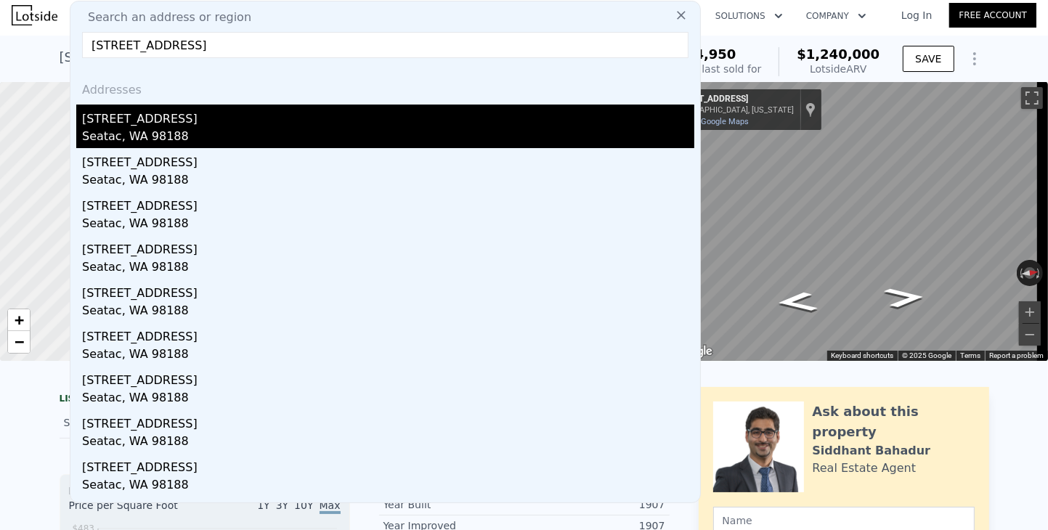
type input "[STREET_ADDRESS]"
click at [107, 124] on div "[STREET_ADDRESS]" at bounding box center [388, 116] width 612 height 23
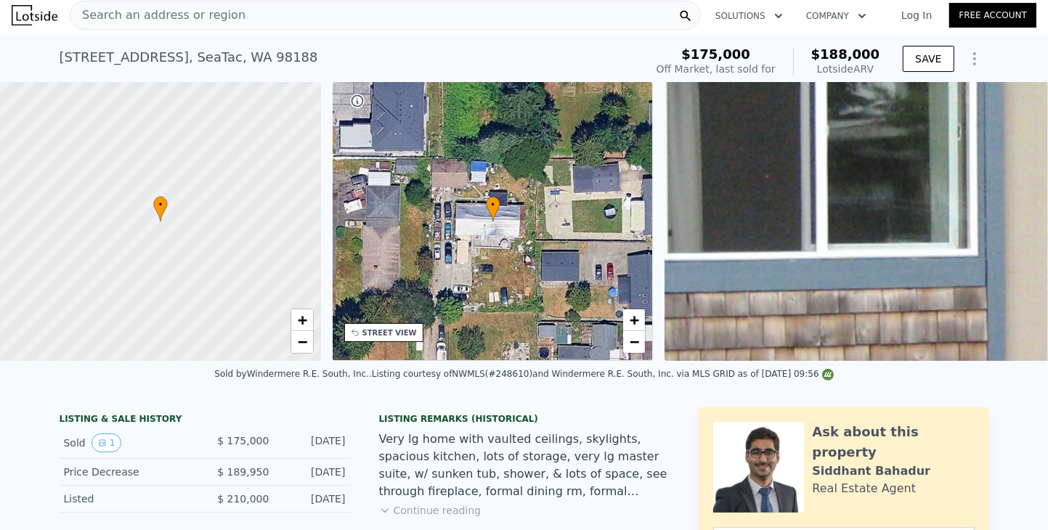
click at [881, 52] on div "$175,000 Off Market, last sold for $188,000 Lotside ARV" at bounding box center [767, 61] width 235 height 41
copy span "188,000"
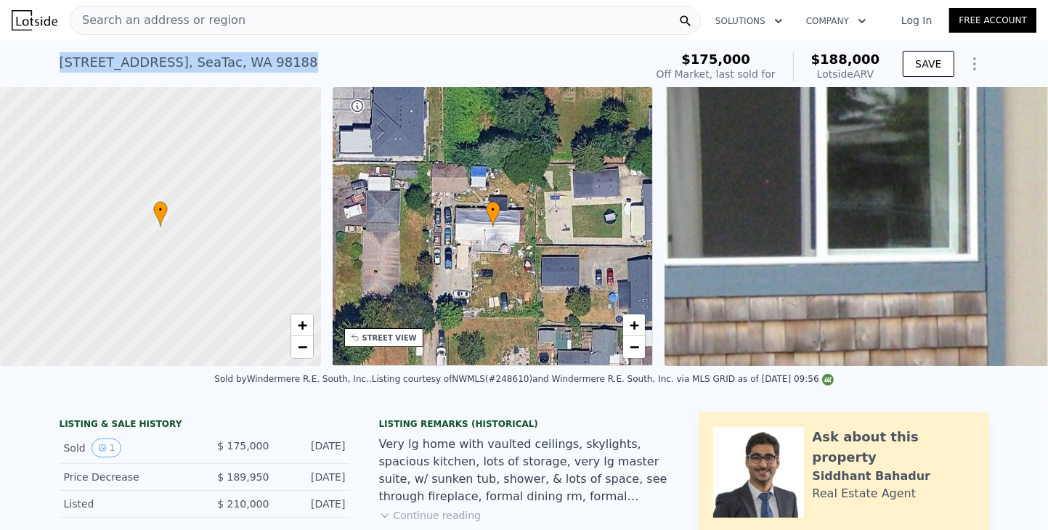
drag, startPoint x: 258, startPoint y: 59, endPoint x: 47, endPoint y: 50, distance: 211.4
click at [47, 50] on div "[STREET_ADDRESS] Sold [DATE] for $175k (~ARV $188k ) $175,000 Off Market, last …" at bounding box center [524, 64] width 1048 height 46
copy div "[STREET_ADDRESS]"
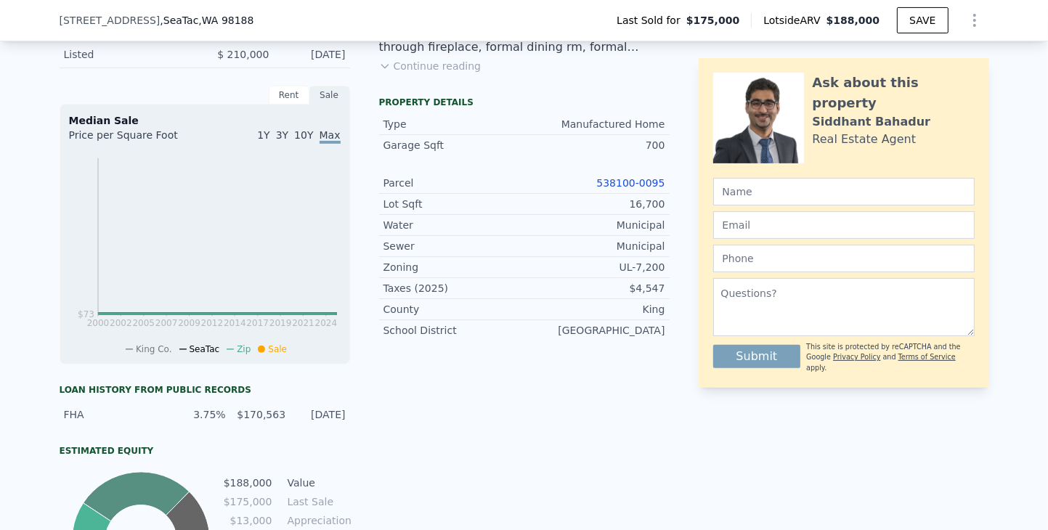
scroll to position [430, 0]
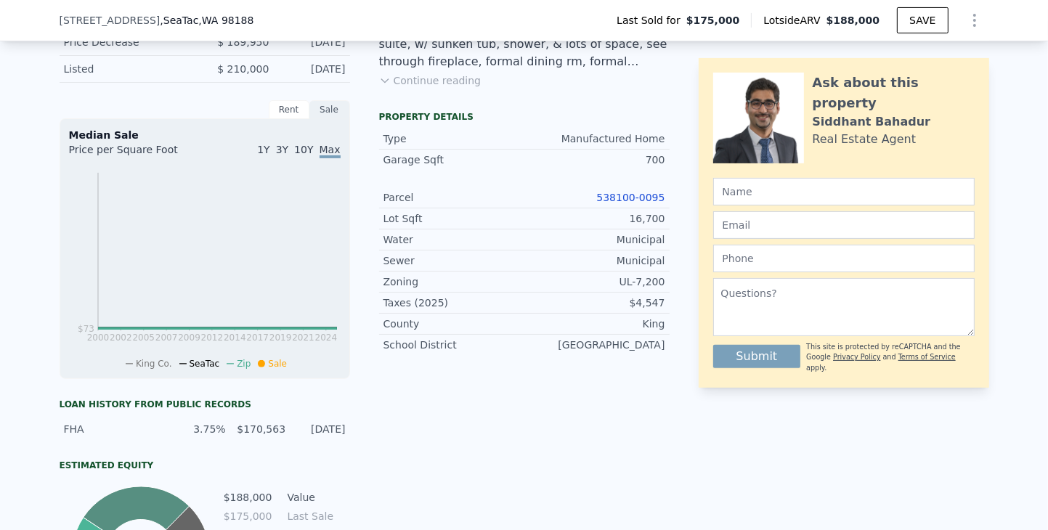
click at [788, 447] on div "Ask about this property [PERSON_NAME] Real Estate Agent Submit This site is pro…" at bounding box center [843, 302] width 290 height 650
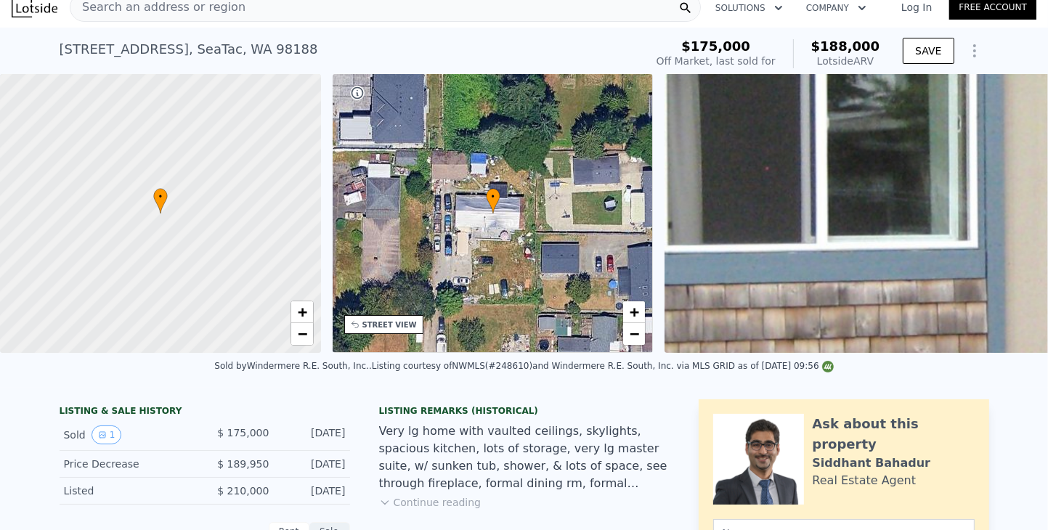
click at [238, 12] on div "Search an address or region" at bounding box center [385, 7] width 631 height 29
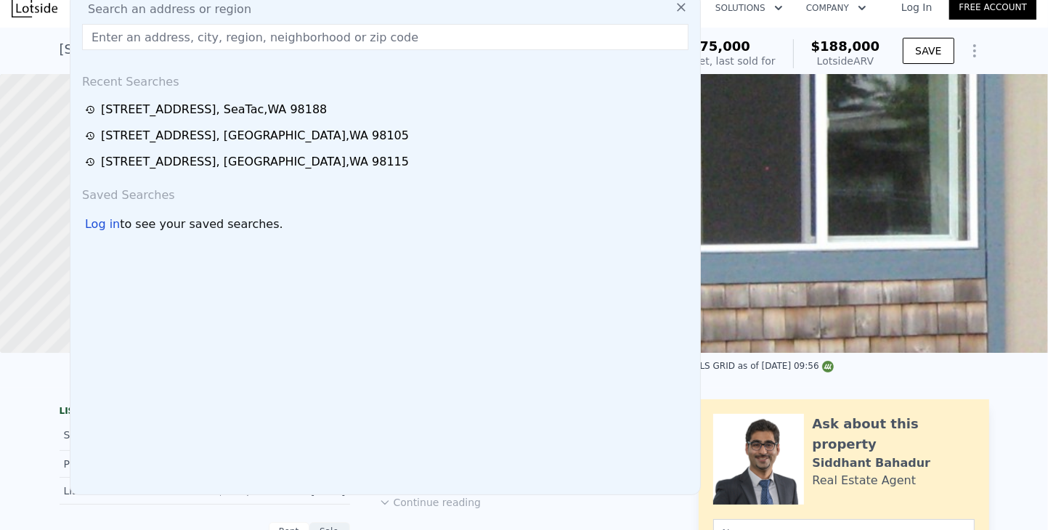
scroll to position [5, 0]
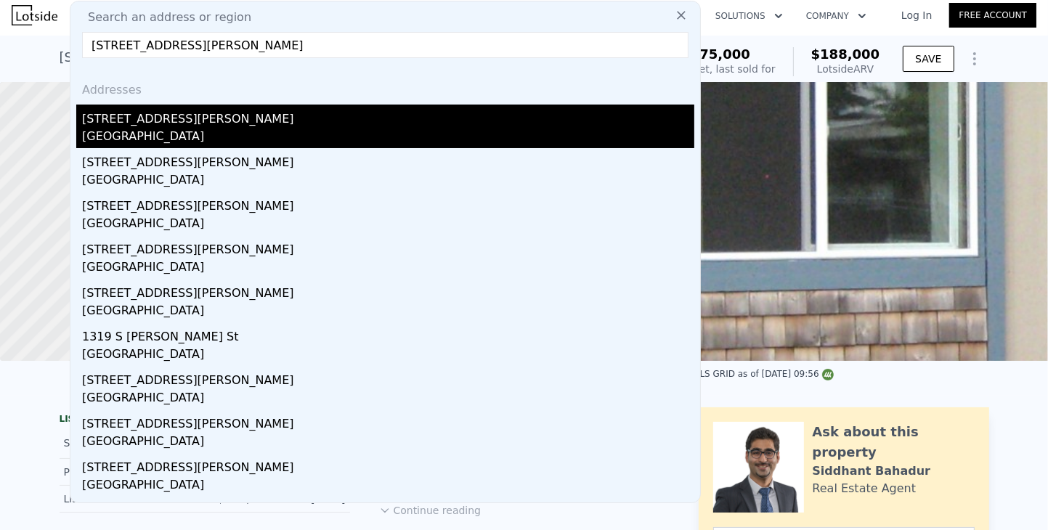
type input "[STREET_ADDRESS][PERSON_NAME]"
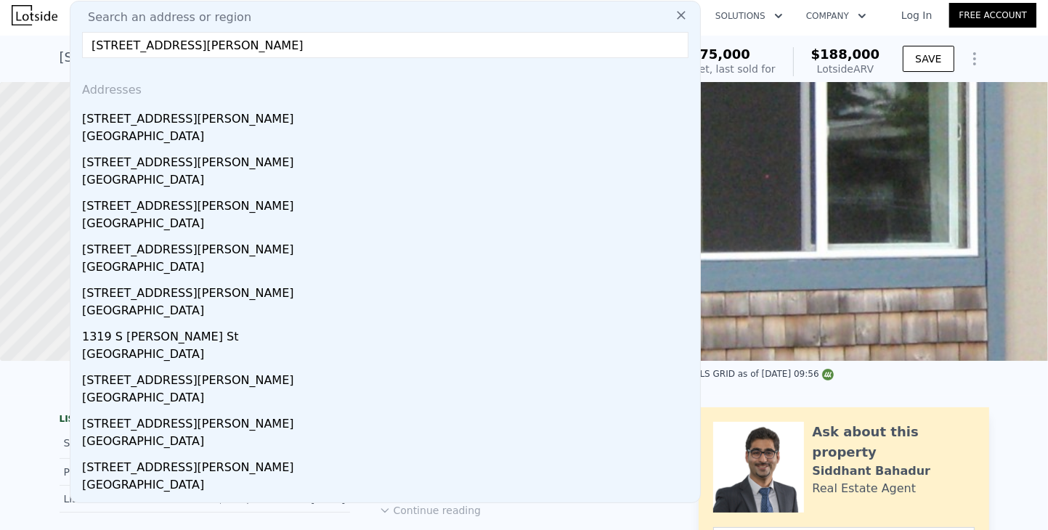
drag, startPoint x: 110, startPoint y: 121, endPoint x: 395, endPoint y: 1, distance: 308.5
click at [110, 121] on div "[STREET_ADDRESS][PERSON_NAME]" at bounding box center [388, 116] width 612 height 23
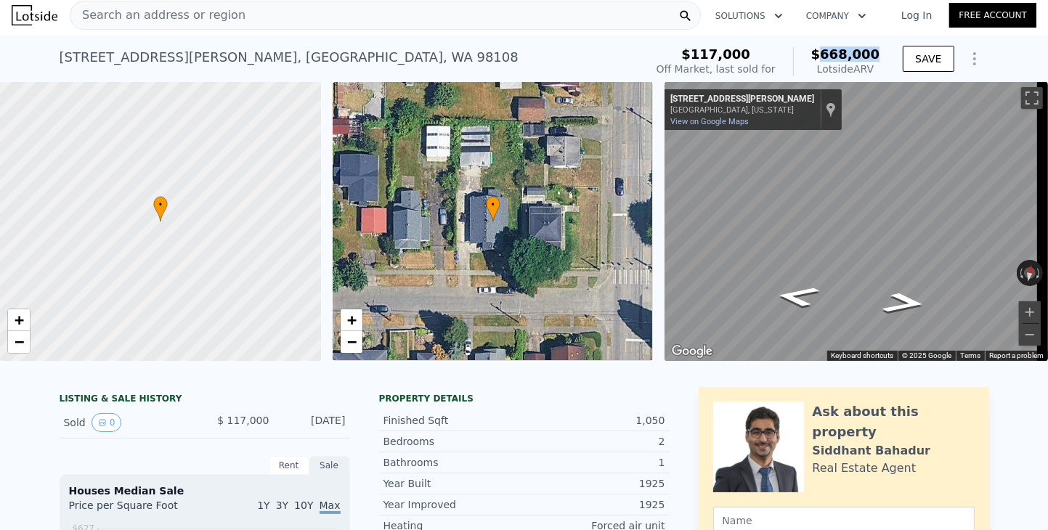
drag, startPoint x: 831, startPoint y: 55, endPoint x: 878, endPoint y: 61, distance: 48.3
click at [878, 61] on div "$117,000 Off Market, last sold for $668,000 Lotside ARV" at bounding box center [767, 61] width 235 height 41
copy span "668,000"
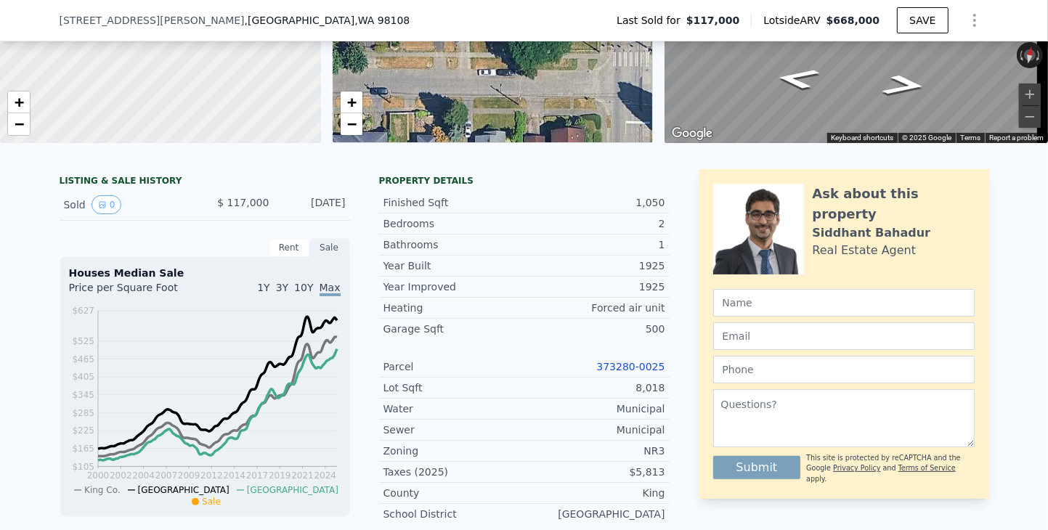
click at [636, 395] on div "8,018" at bounding box center [594, 387] width 141 height 15
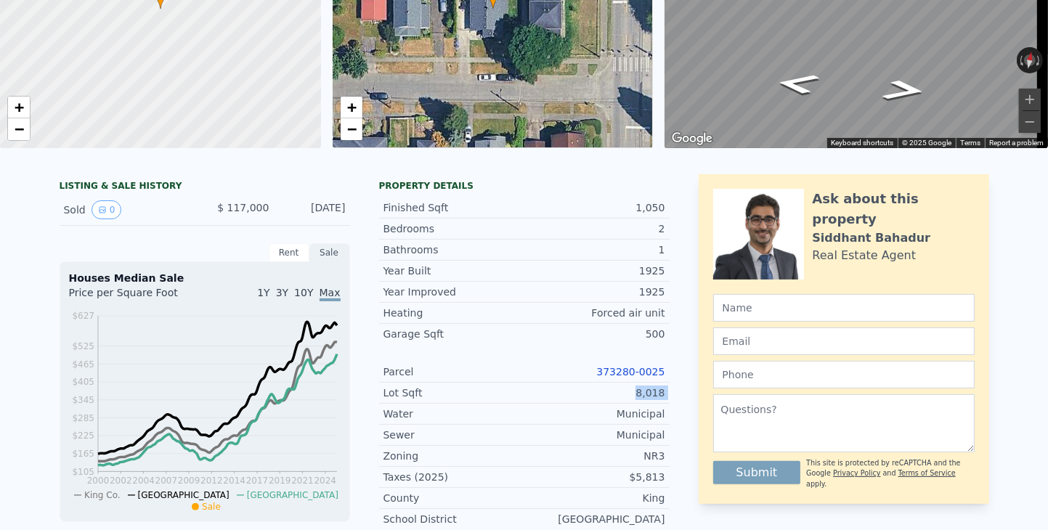
scroll to position [0, 0]
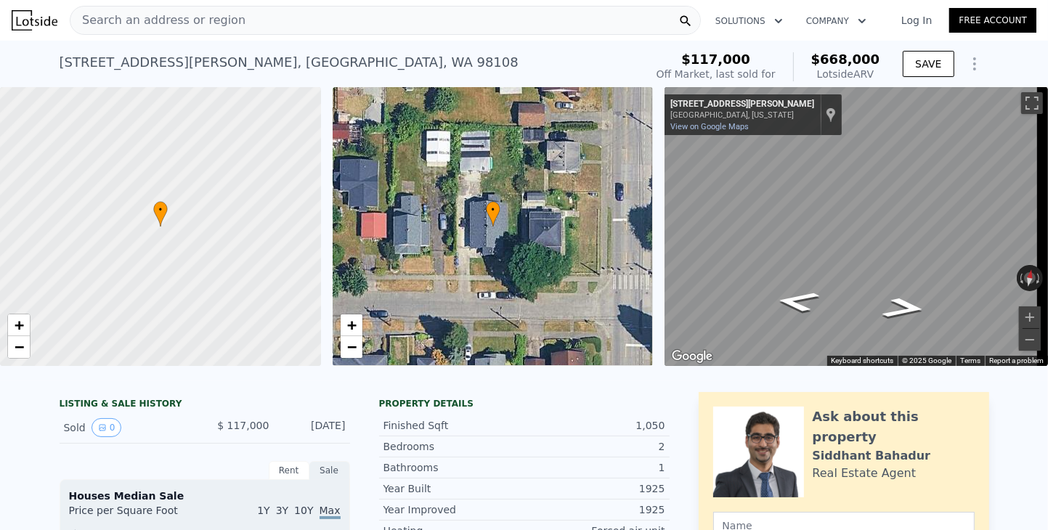
click at [202, 24] on span "Search an address or region" at bounding box center [157, 20] width 175 height 17
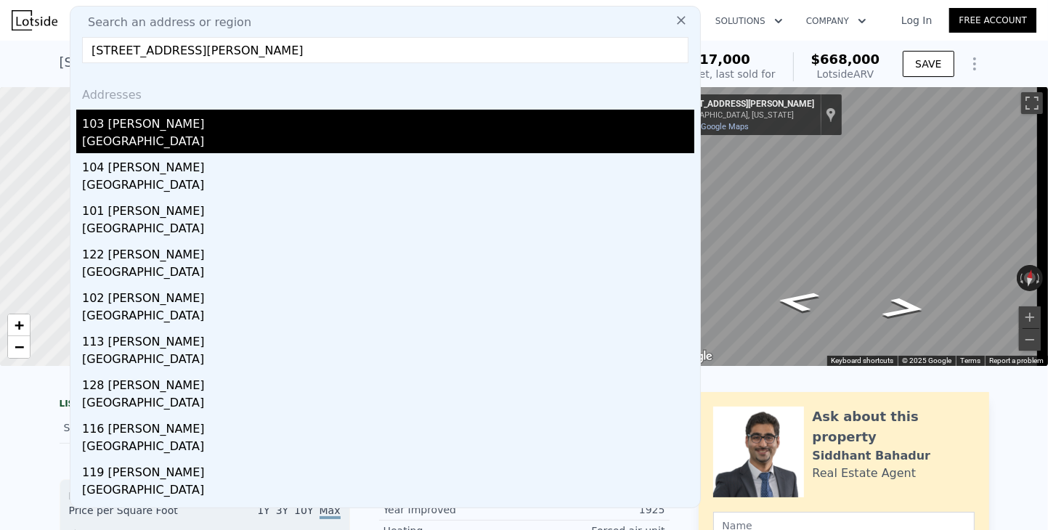
type input "[STREET_ADDRESS][PERSON_NAME]"
click at [110, 147] on div "[GEOGRAPHIC_DATA]" at bounding box center [388, 143] width 612 height 20
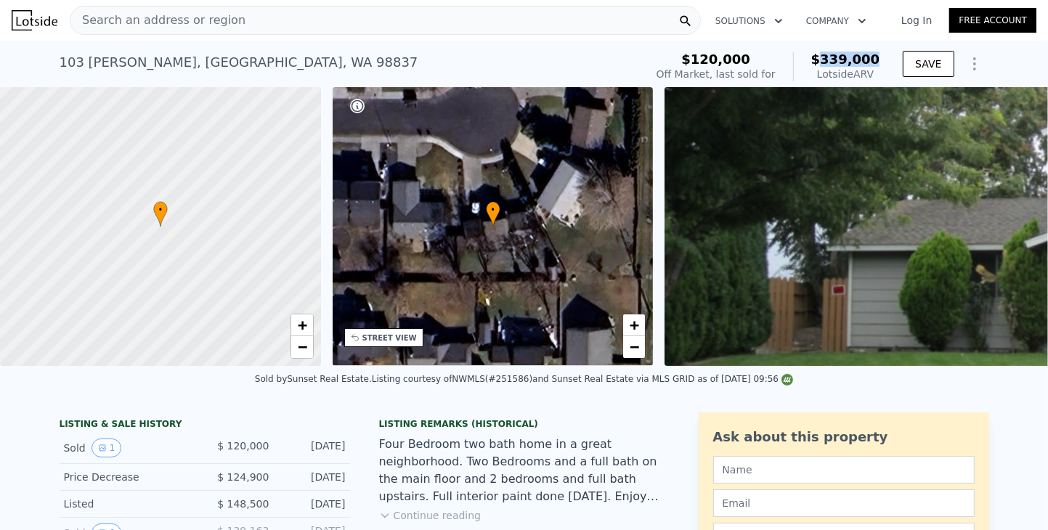
click at [881, 59] on div "$120,000 Off Market, last sold for $339,000 Lotside ARV" at bounding box center [767, 66] width 235 height 41
click at [190, 18] on span "Search an address or region" at bounding box center [157, 20] width 175 height 17
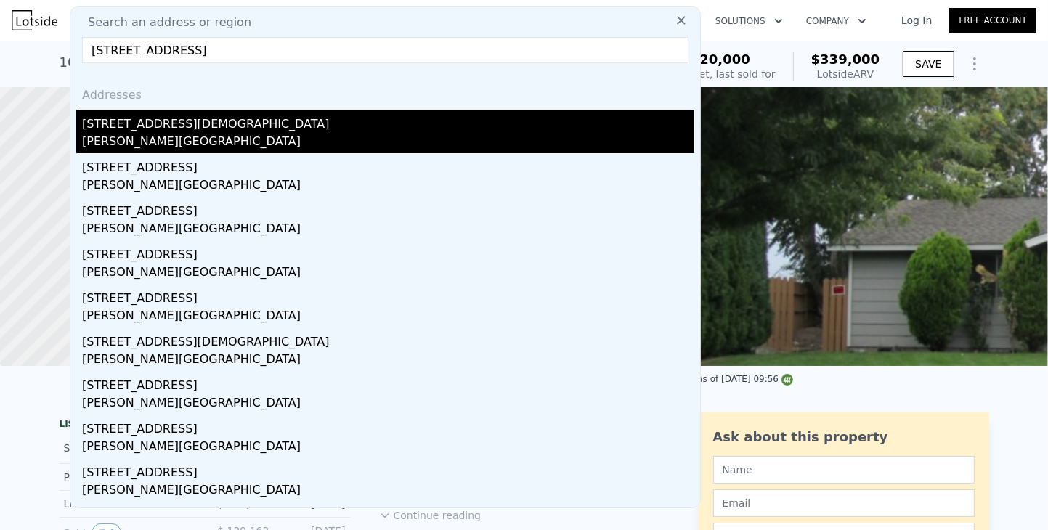
type input "[STREET_ADDRESS]"
click at [97, 133] on div "[PERSON_NAME][GEOGRAPHIC_DATA]" at bounding box center [388, 143] width 612 height 20
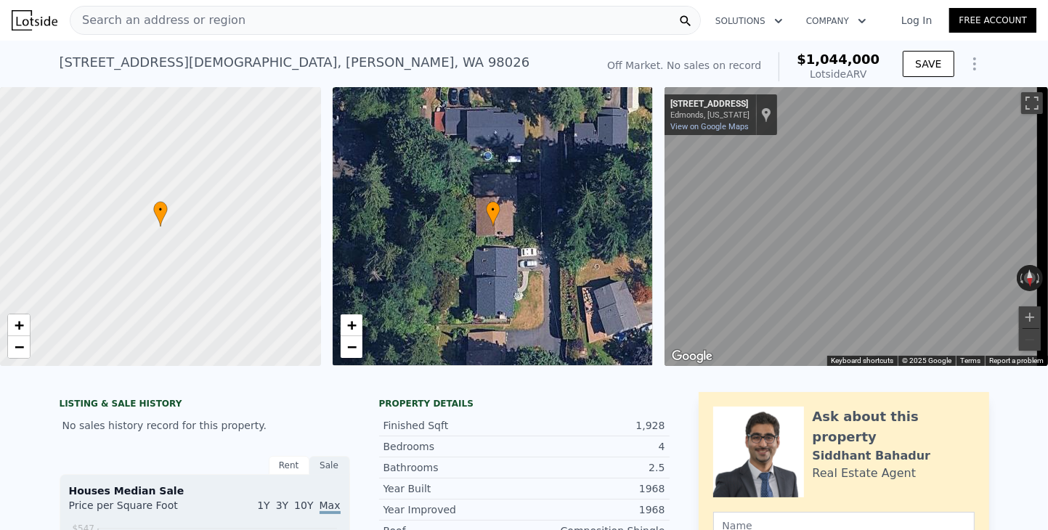
drag, startPoint x: 819, startPoint y: 60, endPoint x: 880, endPoint y: 56, distance: 61.1
click at [880, 56] on div "Off Market. No sales on record $1,044,000 Lotside ARV" at bounding box center [743, 66] width 284 height 41
click at [211, 17] on span "Search an address or region" at bounding box center [157, 20] width 175 height 17
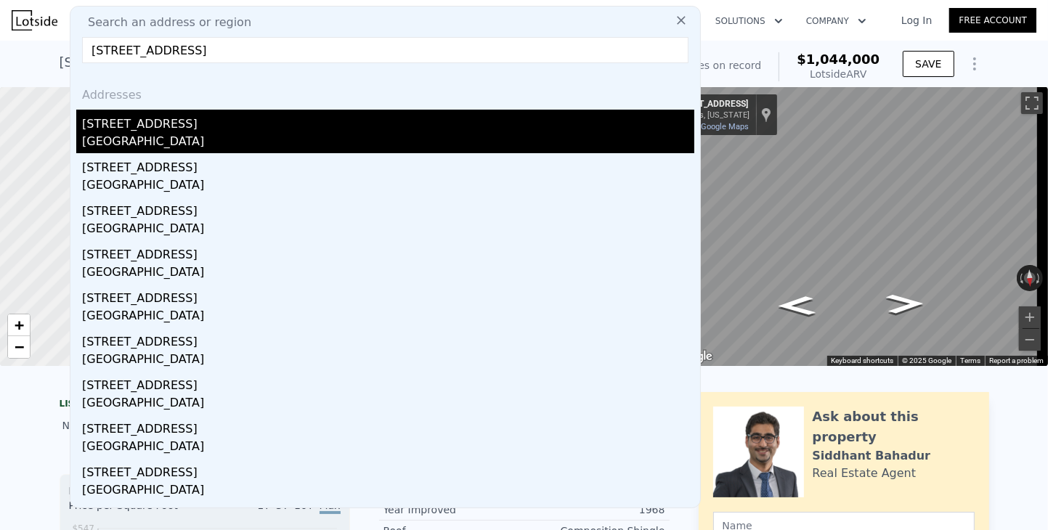
type input "[STREET_ADDRESS]"
click at [131, 130] on div "[STREET_ADDRESS]" at bounding box center [388, 121] width 612 height 23
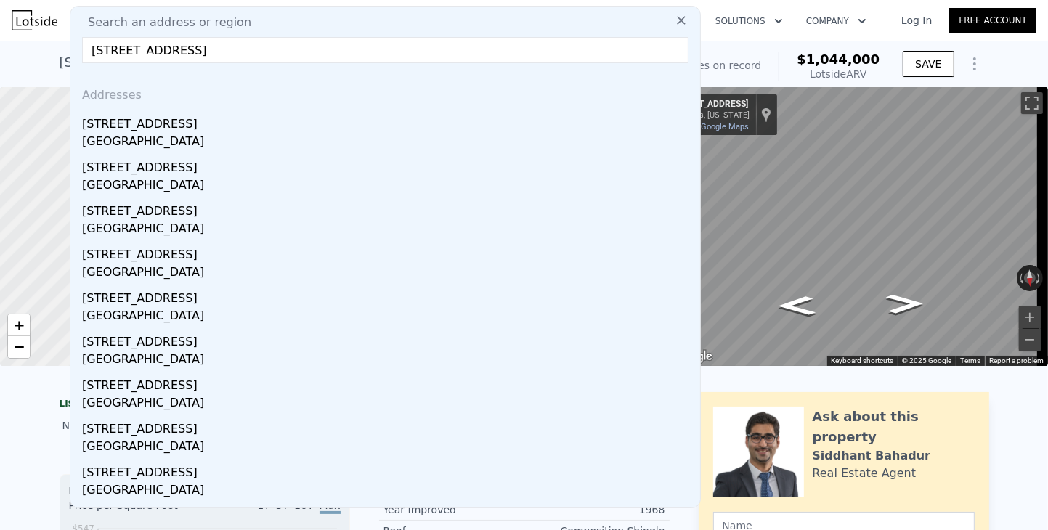
type input "4"
type input "1"
type input "2.5"
type input "1360"
type input "2390"
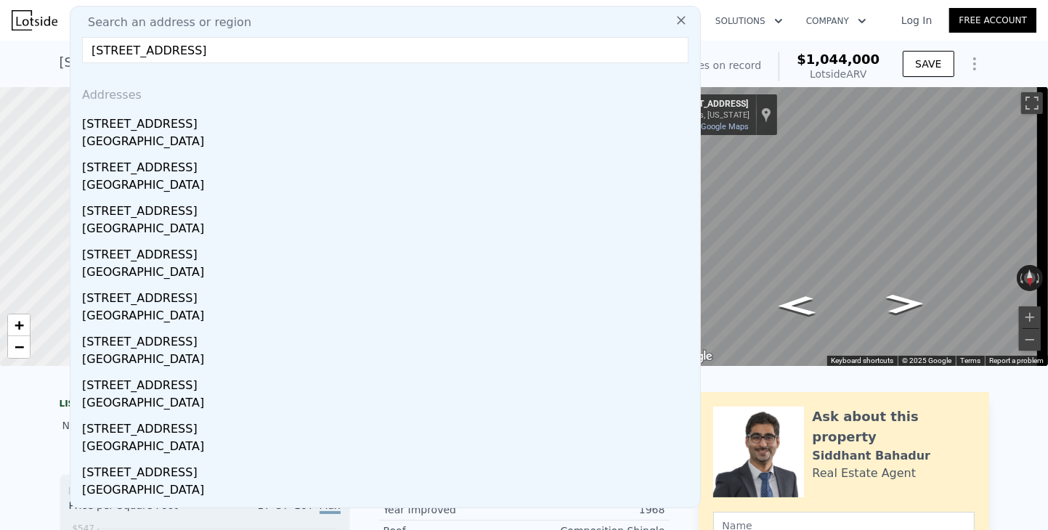
type input "3461"
type input "5512"
type input "$ 1,287,000"
type input "8"
type input "-$ 45,196"
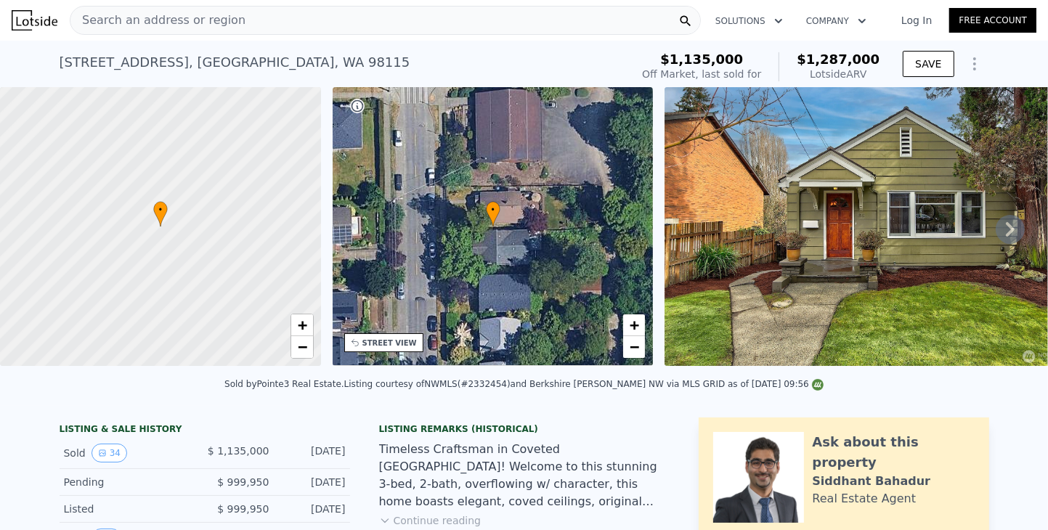
click at [225, 14] on div "Search an address or region" at bounding box center [385, 20] width 631 height 29
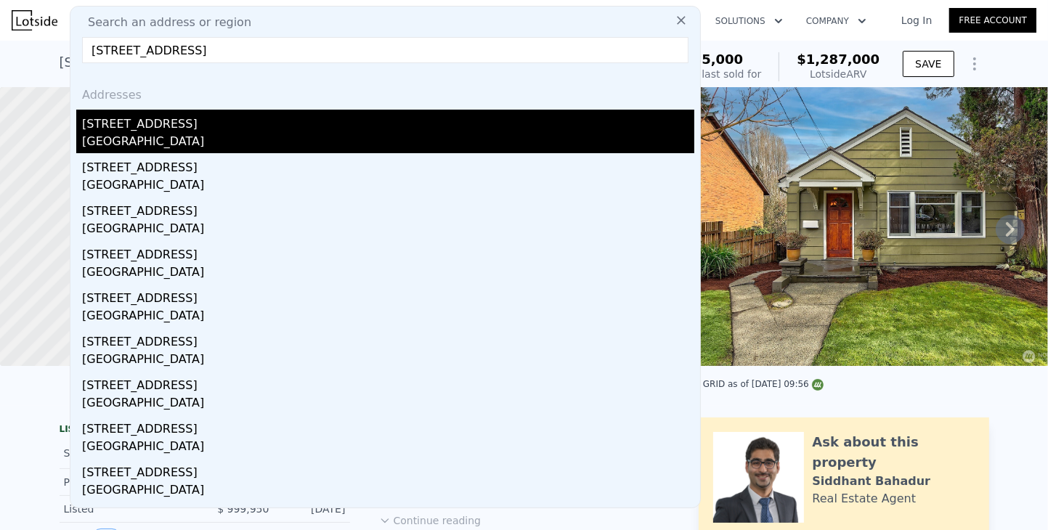
type input "[STREET_ADDRESS]"
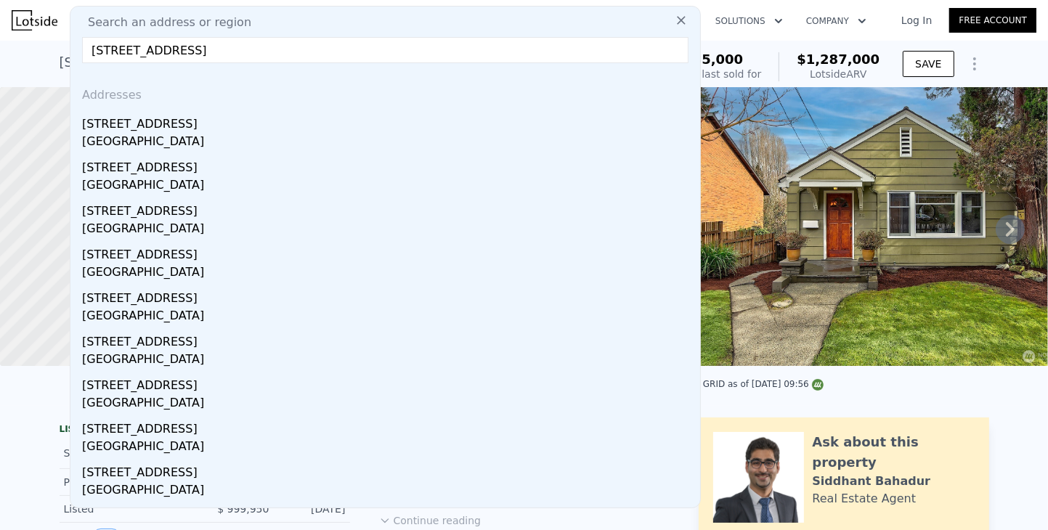
drag, startPoint x: 107, startPoint y: 131, endPoint x: 547, endPoint y: 1, distance: 459.2
click at [107, 131] on div "[STREET_ADDRESS]" at bounding box center [388, 121] width 612 height 23
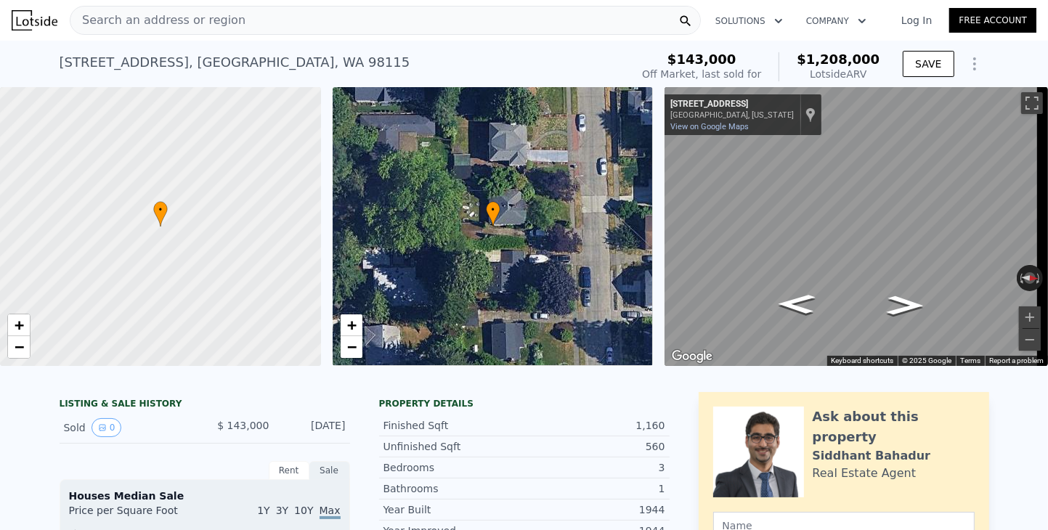
click at [880, 56] on div "$143,000 Off Market, last sold for $1,208,000 Lotside ARV" at bounding box center [760, 66] width 249 height 41
click at [163, 19] on span "Search an address or region" at bounding box center [157, 20] width 175 height 17
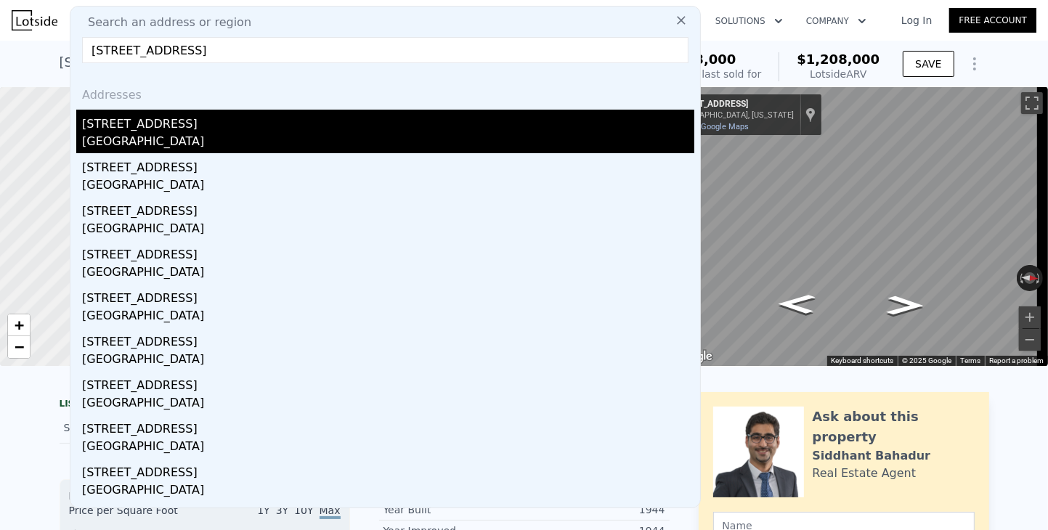
type input "[STREET_ADDRESS]"
click at [99, 134] on div "[GEOGRAPHIC_DATA]" at bounding box center [388, 143] width 612 height 20
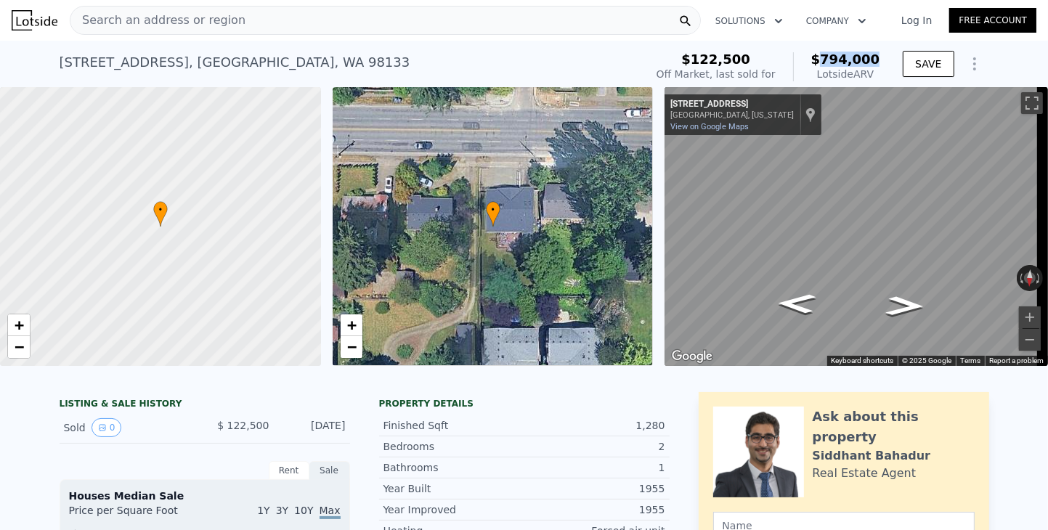
drag, startPoint x: 834, startPoint y: 62, endPoint x: 884, endPoint y: 60, distance: 49.4
click at [884, 60] on div "$122,500 Off Market, last sold for $794,000 Lotside ARV SAVE" at bounding box center [819, 66] width 338 height 41
click at [182, 18] on span "Search an address or region" at bounding box center [157, 20] width 175 height 17
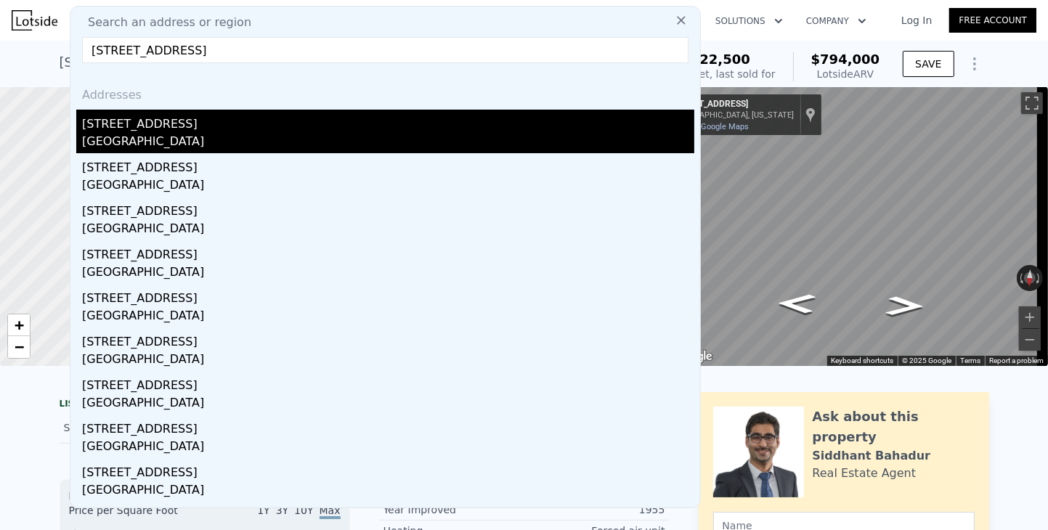
type input "[STREET_ADDRESS]"
click at [105, 128] on div "[STREET_ADDRESS]" at bounding box center [388, 121] width 612 height 23
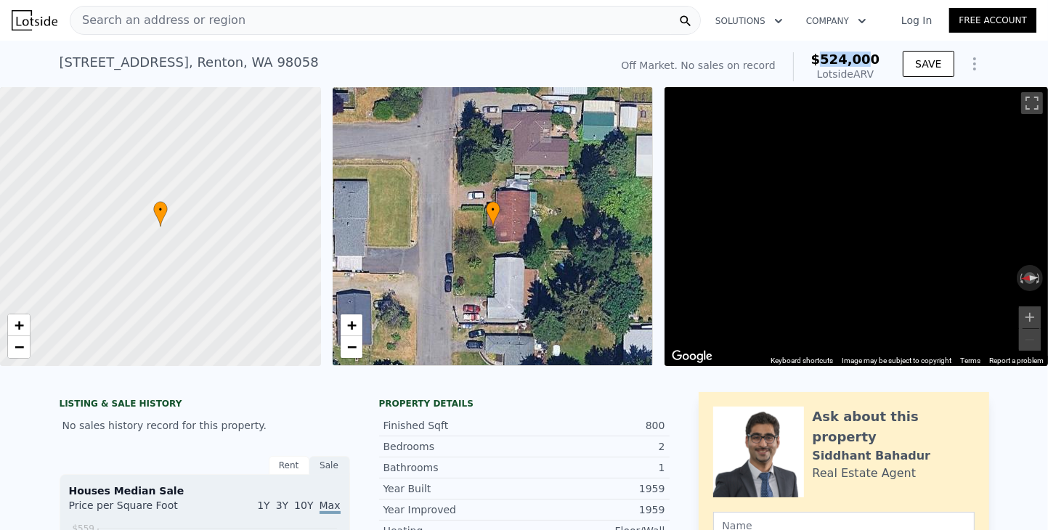
click at [877, 60] on span "$524,000" at bounding box center [845, 59] width 69 height 15
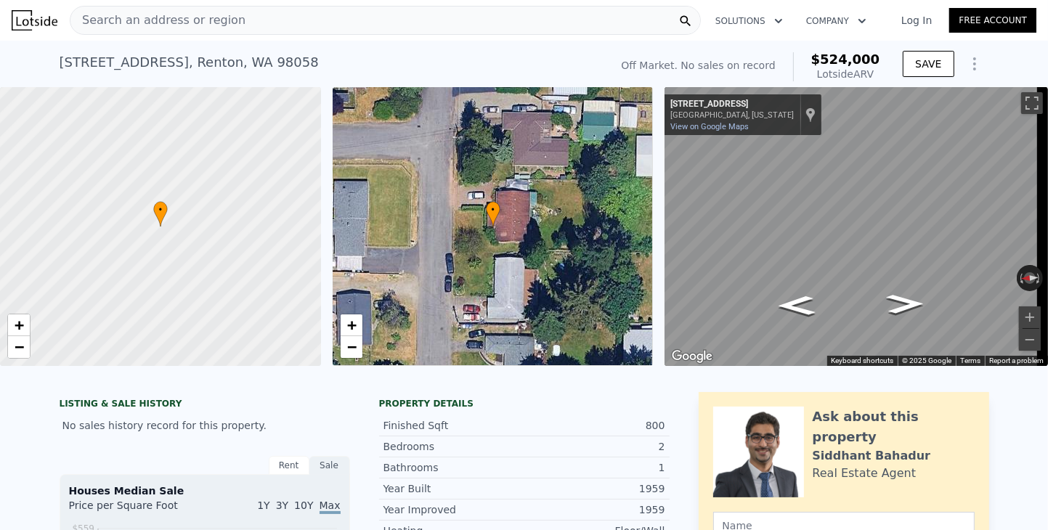
click at [572, 57] on div "[STREET_ADDRESS] No sales on record (~ARV $524k )" at bounding box center [332, 66] width 544 height 41
click at [113, 21] on span "Search an address or region" at bounding box center [157, 20] width 175 height 17
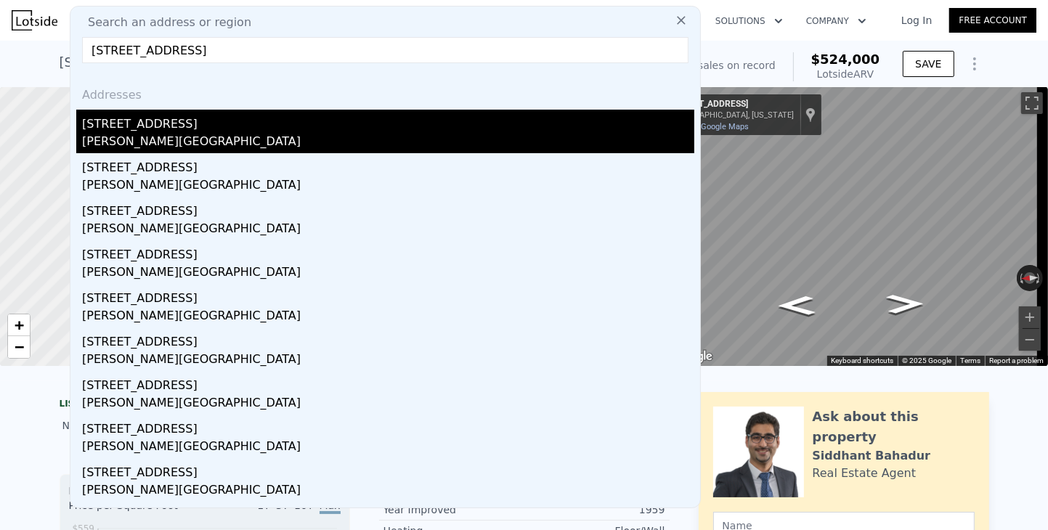
type input "[STREET_ADDRESS]"
click at [118, 139] on div "[PERSON_NAME][GEOGRAPHIC_DATA]" at bounding box center [388, 143] width 612 height 20
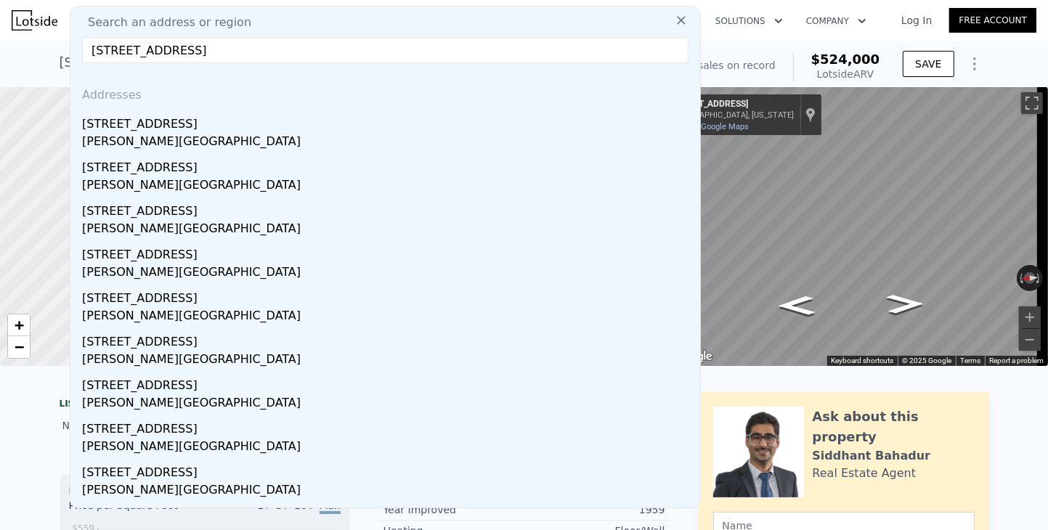
type input "3"
type input "4"
type input "1"
type input "2.75"
type input "1188"
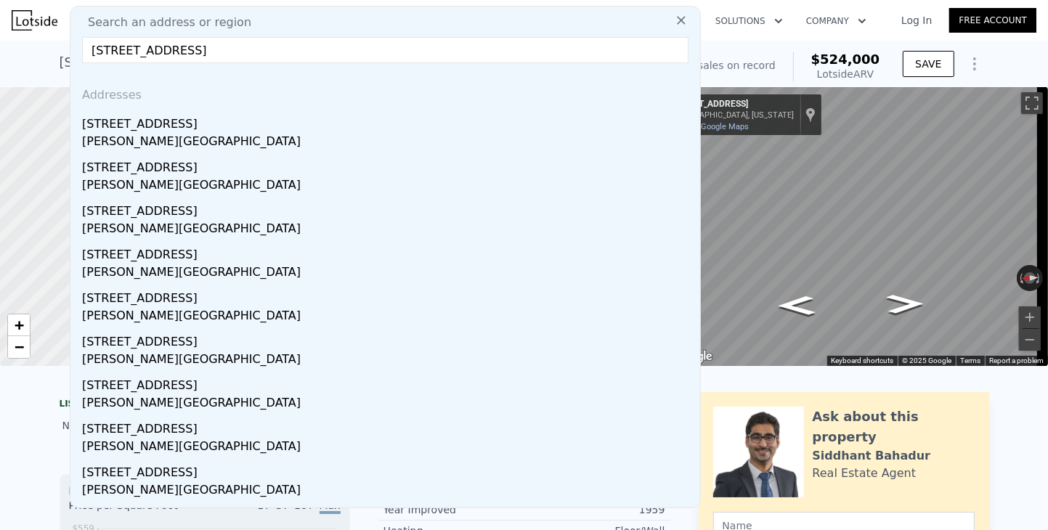
type input "2082"
type input "8276"
type input "15682"
type input "$ 898,000"
type input "6"
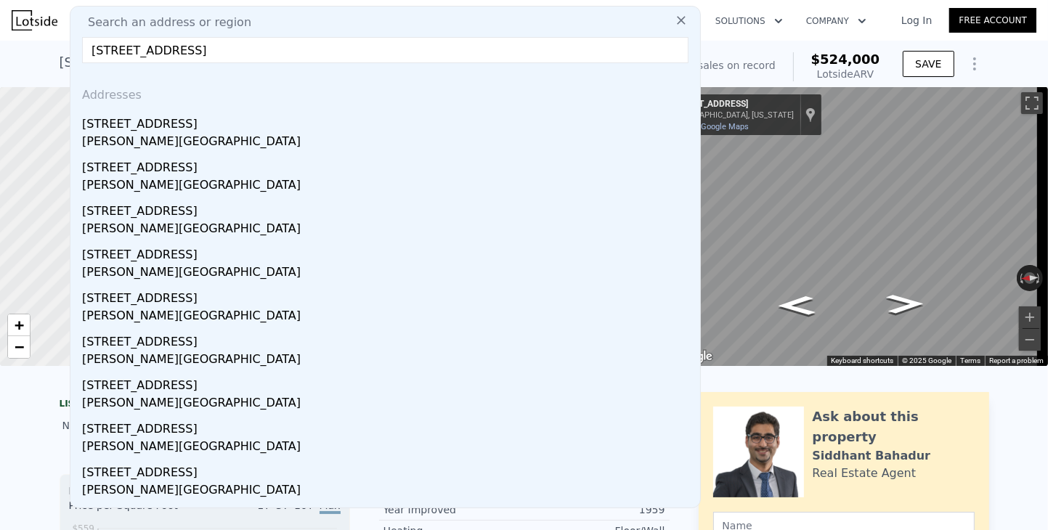
type input "$ 29,998"
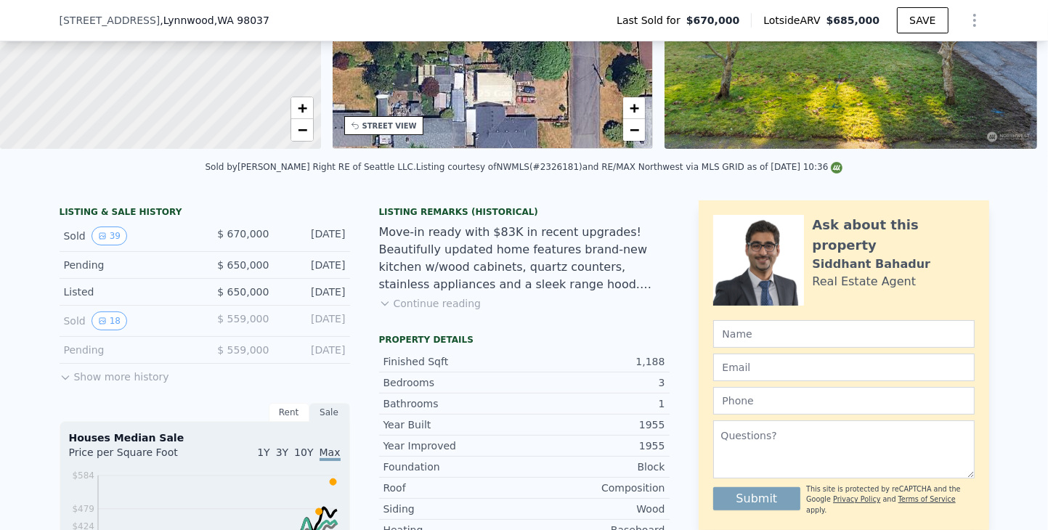
scroll to position [430, 0]
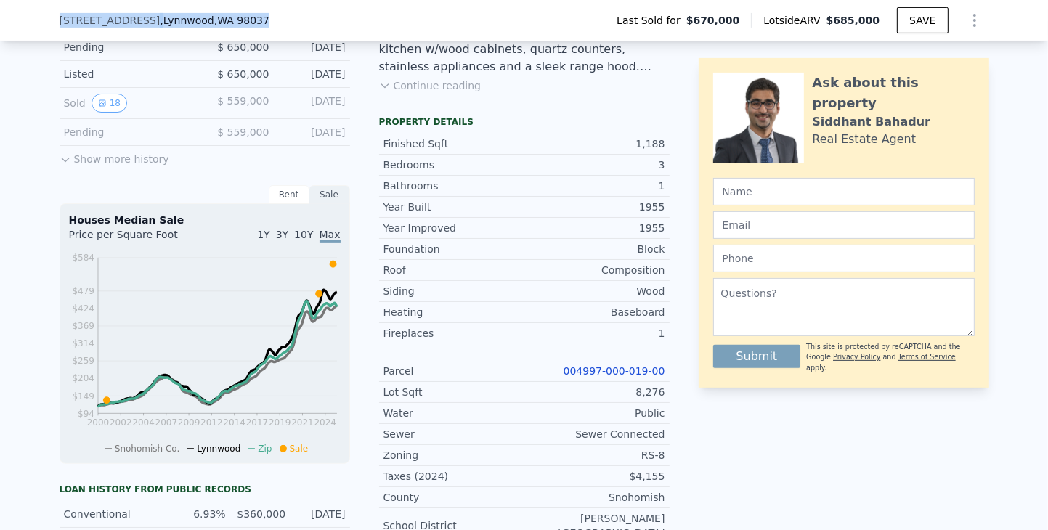
click at [42, 12] on div "5824 177th St SW , Lynnwood , WA 98037 Last Sold for $670,000 Lotside ARV $685,…" at bounding box center [524, 20] width 1048 height 41
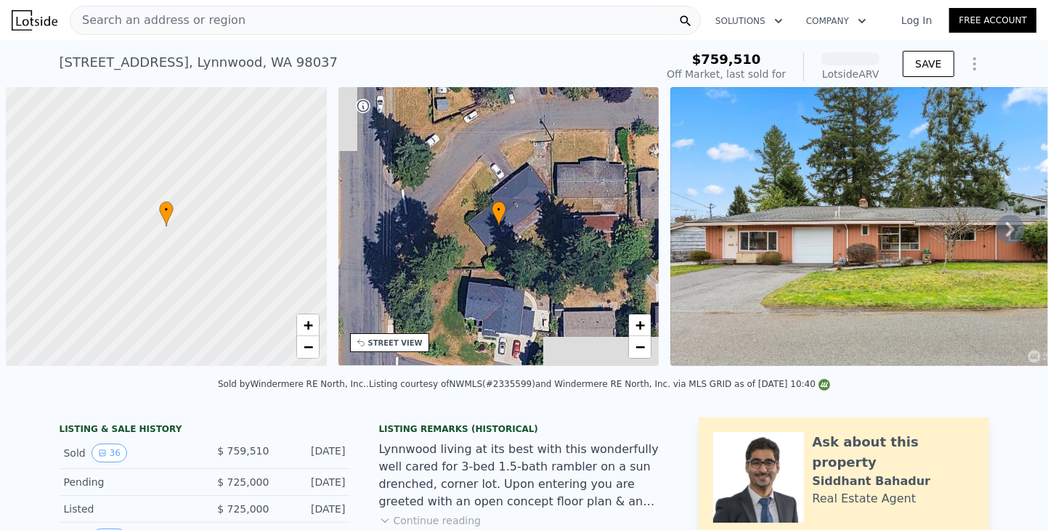
scroll to position [0, 6]
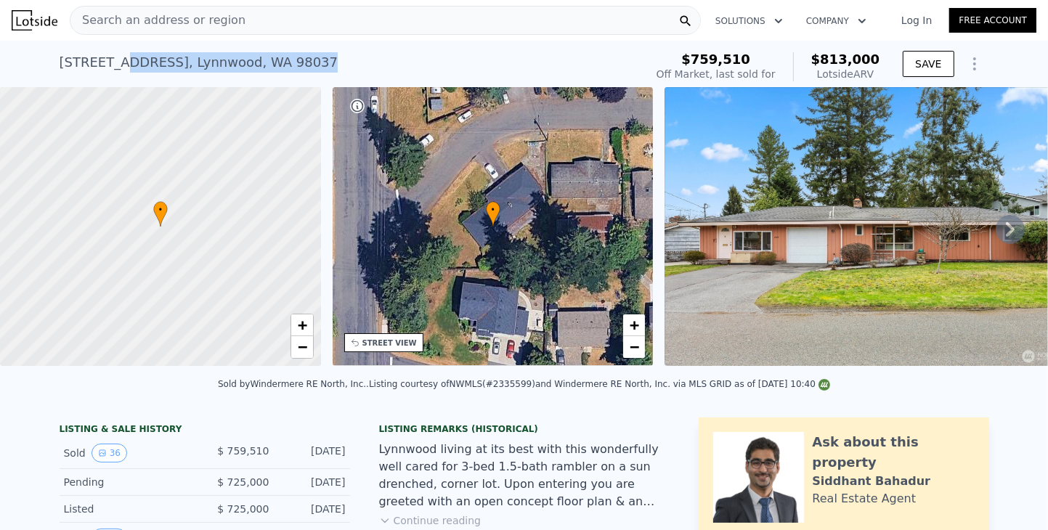
drag, startPoint x: 202, startPoint y: 65, endPoint x: 44, endPoint y: 59, distance: 157.7
click at [44, 59] on div "6324 181st Pl SW , Lynnwood , WA 98037 Sold Apr 2025 for $759,510 (~ARV $813k )…" at bounding box center [524, 64] width 1048 height 46
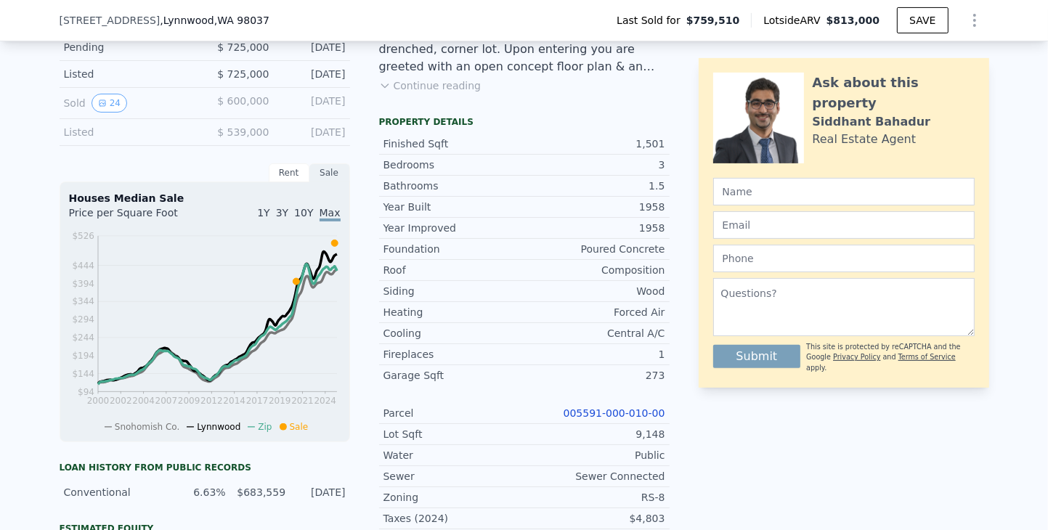
scroll to position [212, 0]
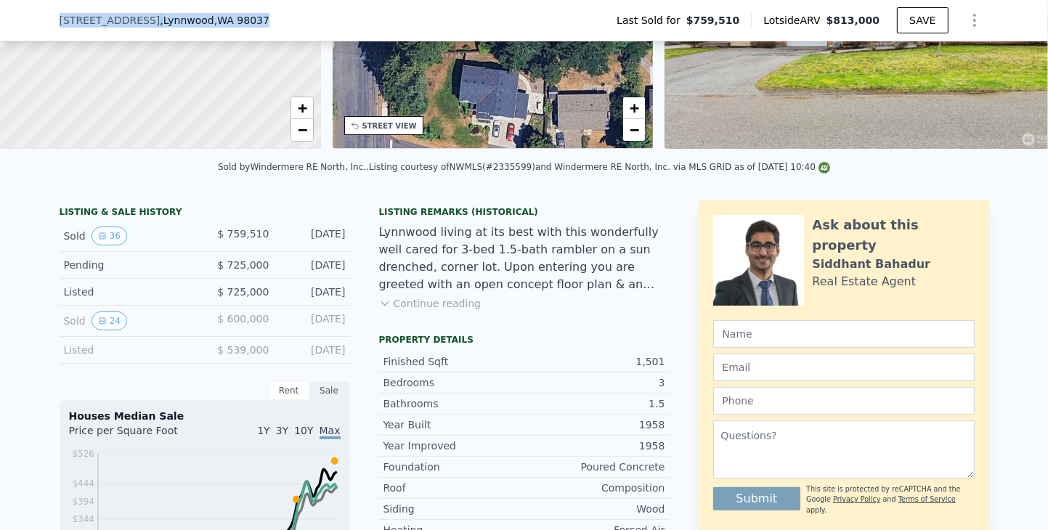
drag, startPoint x: 240, startPoint y: 21, endPoint x: 48, endPoint y: 17, distance: 191.7
click at [48, 17] on div "6324 181st Pl SW , Lynnwood , WA 98037 Last Sold for $759,510 Lotside ARV $813,…" at bounding box center [524, 20] width 1048 height 41
copy div "6324 181st Pl SW , Lynnwood , WA 98037"
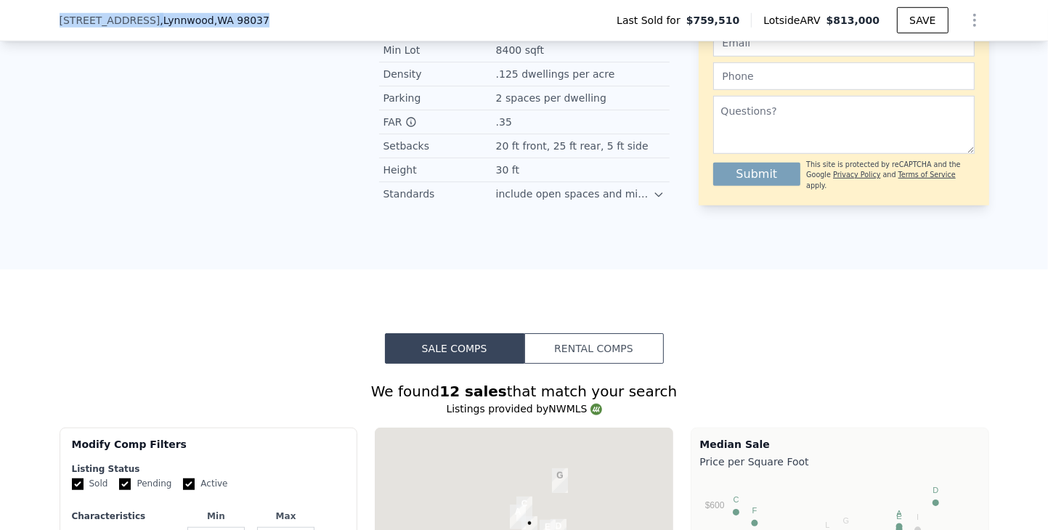
scroll to position [648, 0]
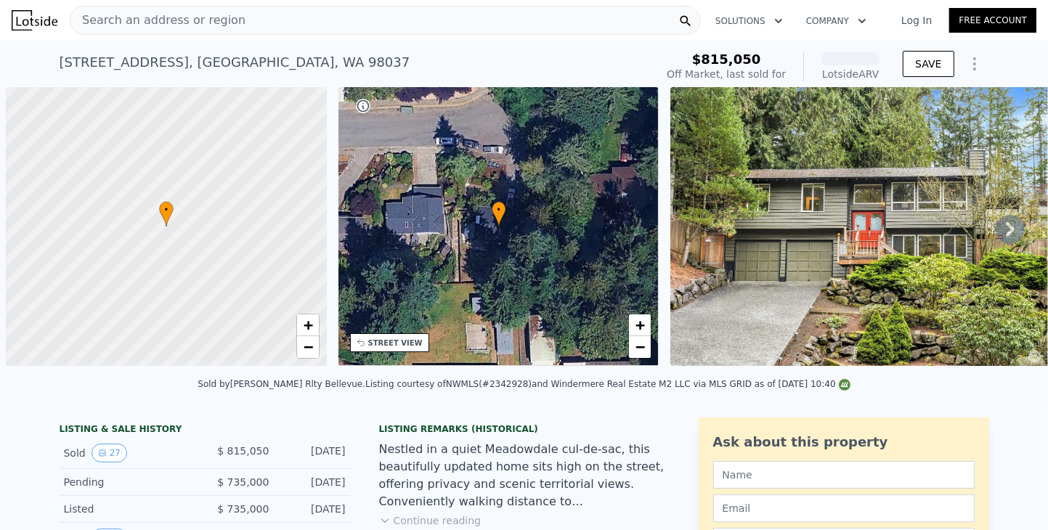
scroll to position [0, 6]
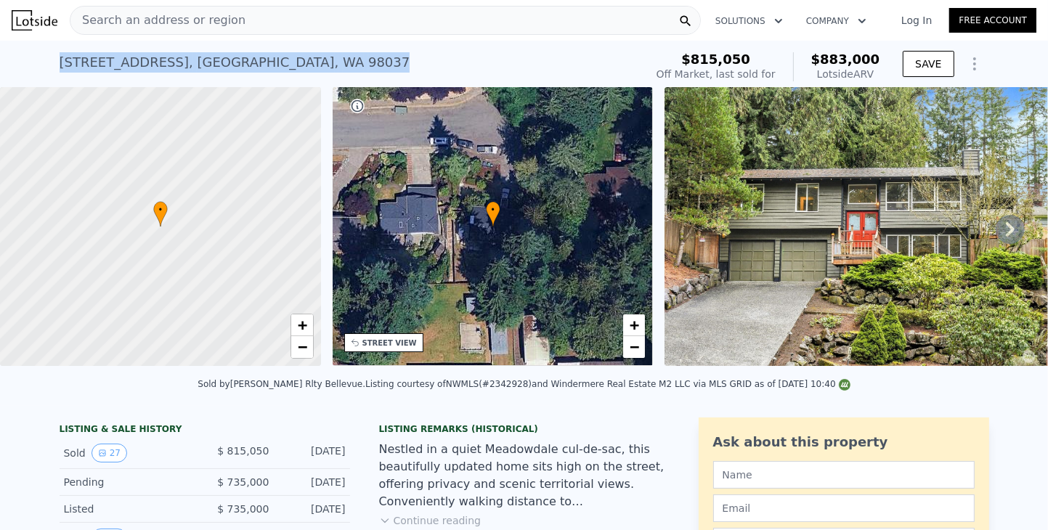
drag, startPoint x: 346, startPoint y: 62, endPoint x: 46, endPoint y: 76, distance: 300.2
click at [46, 76] on div "6502 173rd St SW , Snohomish County , WA 98037 Sold Apr 2025 for $815,050 (~ARV…" at bounding box center [524, 64] width 1048 height 46
copy div "6502 173rd St SW , Snohomish County , WA 98037"
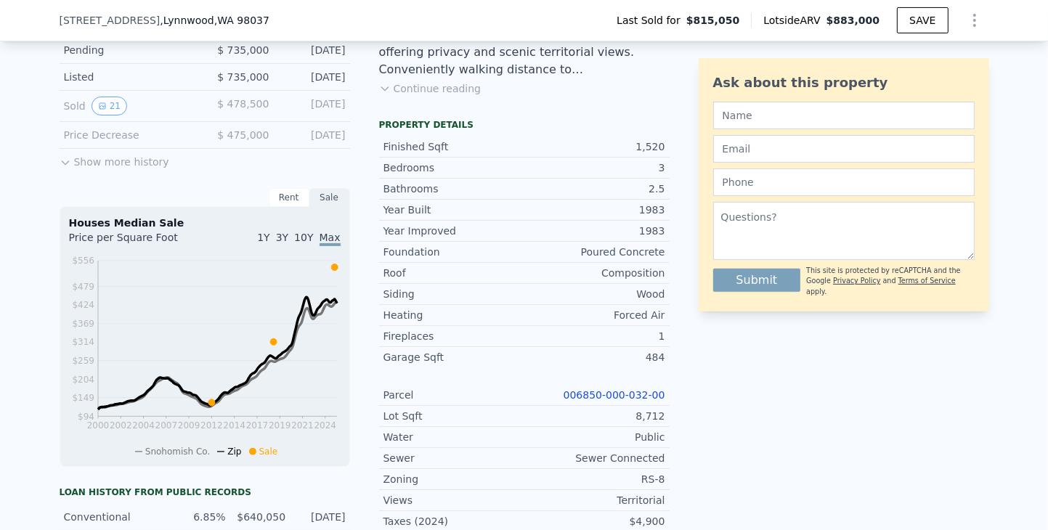
scroll to position [430, 0]
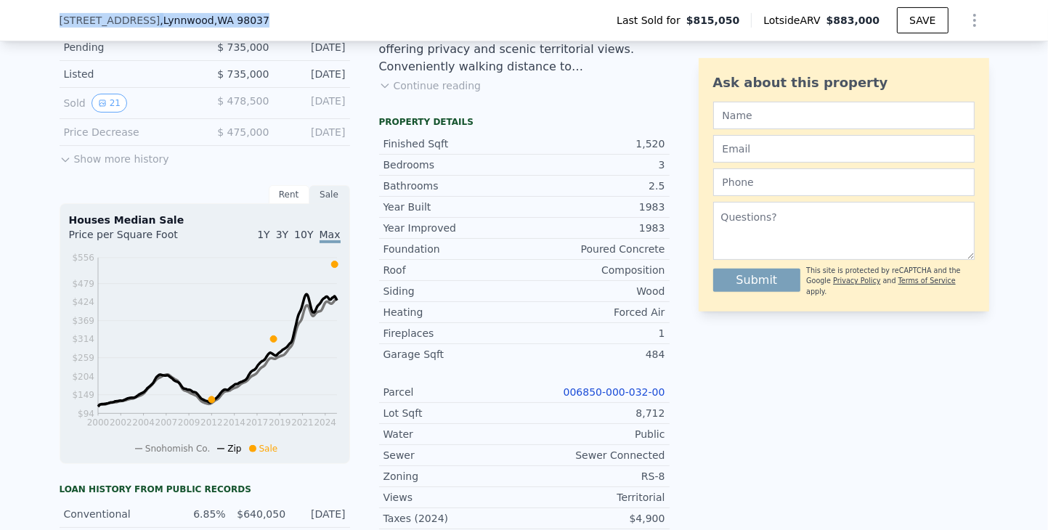
drag, startPoint x: 241, startPoint y: 20, endPoint x: 44, endPoint y: 21, distance: 197.5
click at [44, 21] on div "6502 173rd St SW , Lynnwood , WA 98037 Last Sold for $815,050 Lotside ARV $883,…" at bounding box center [524, 20] width 1048 height 41
copy div "6502 173rd St SW , Lynnwood , WA 98037"
